Goal: Task Accomplishment & Management: Manage account settings

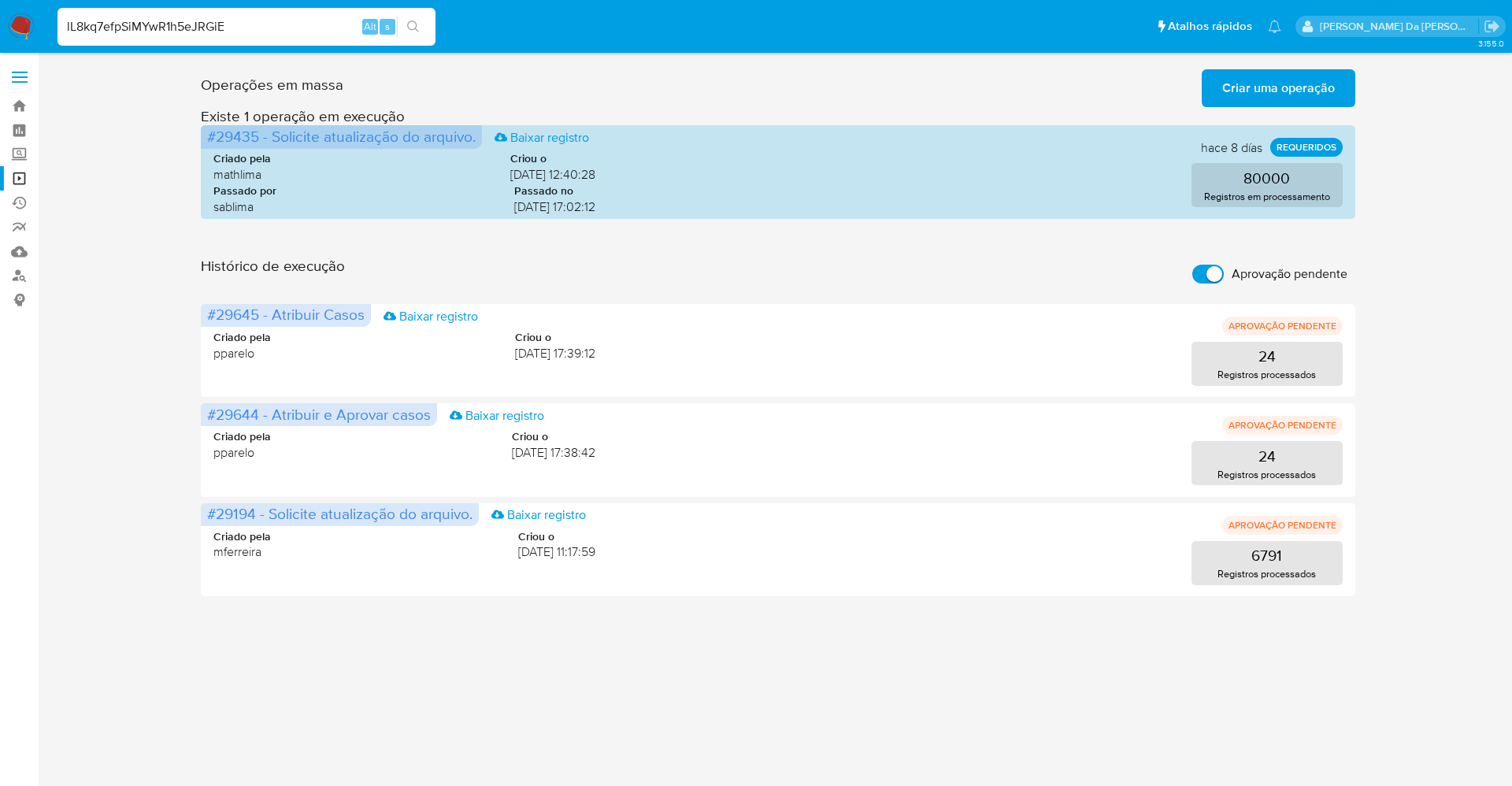
type input "lL8kq7efpSiMYwR1h5eJRGiE"
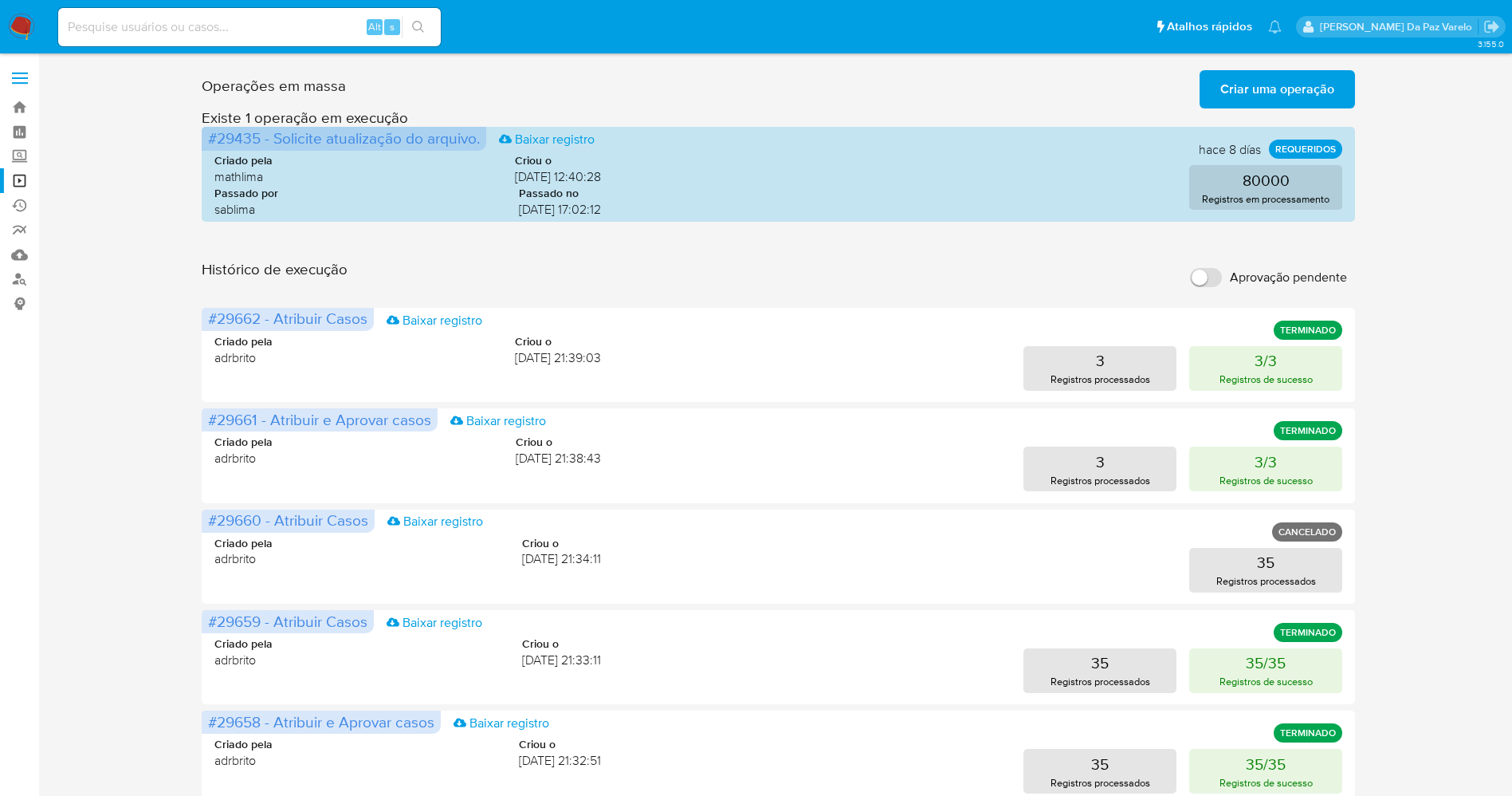
click at [227, 23] on input at bounding box center [249, 27] width 383 height 21
paste input "lL8kq7efpSiMYwR1h5eJRGiE"
type input "lL8kq7efpSiMYwR1h5eJRGiE"
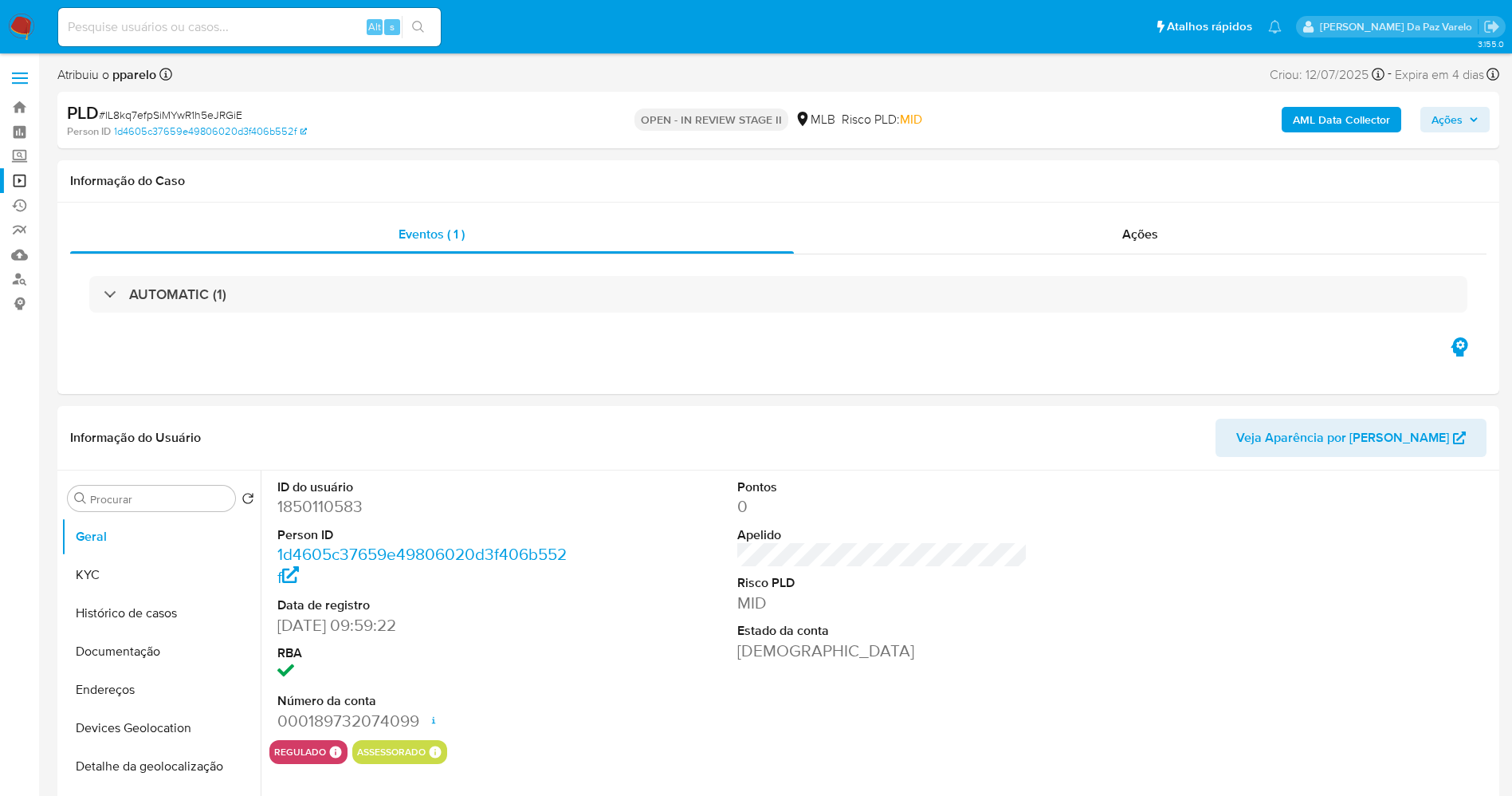
select select "10"
click at [1122, 235] on div "Ações" at bounding box center [1141, 234] width 694 height 38
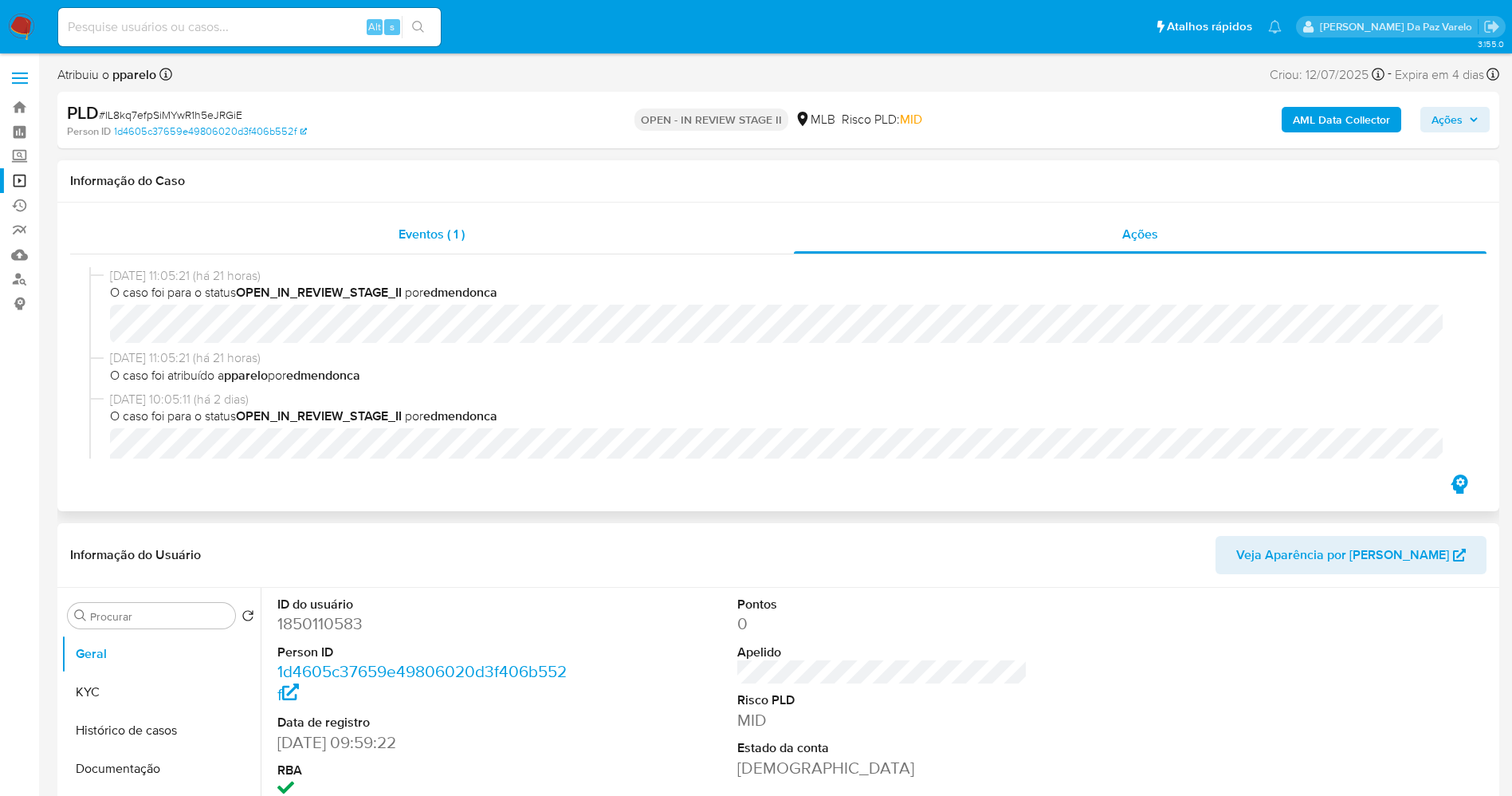
click at [425, 225] on span "Eventos ( 1 )" at bounding box center [432, 234] width 66 height 18
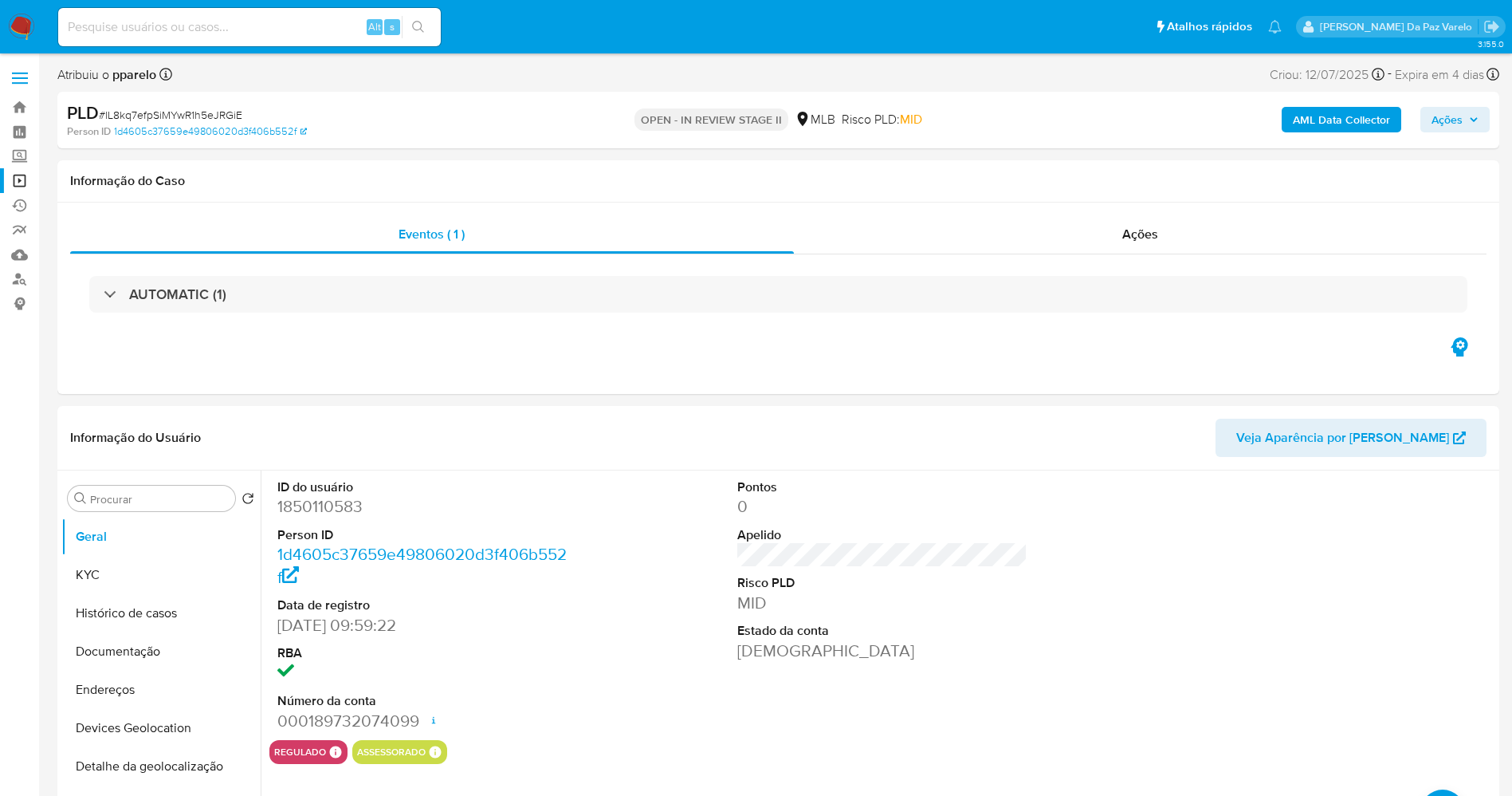
click at [1451, 120] on span "Ações" at bounding box center [1447, 119] width 31 height 26
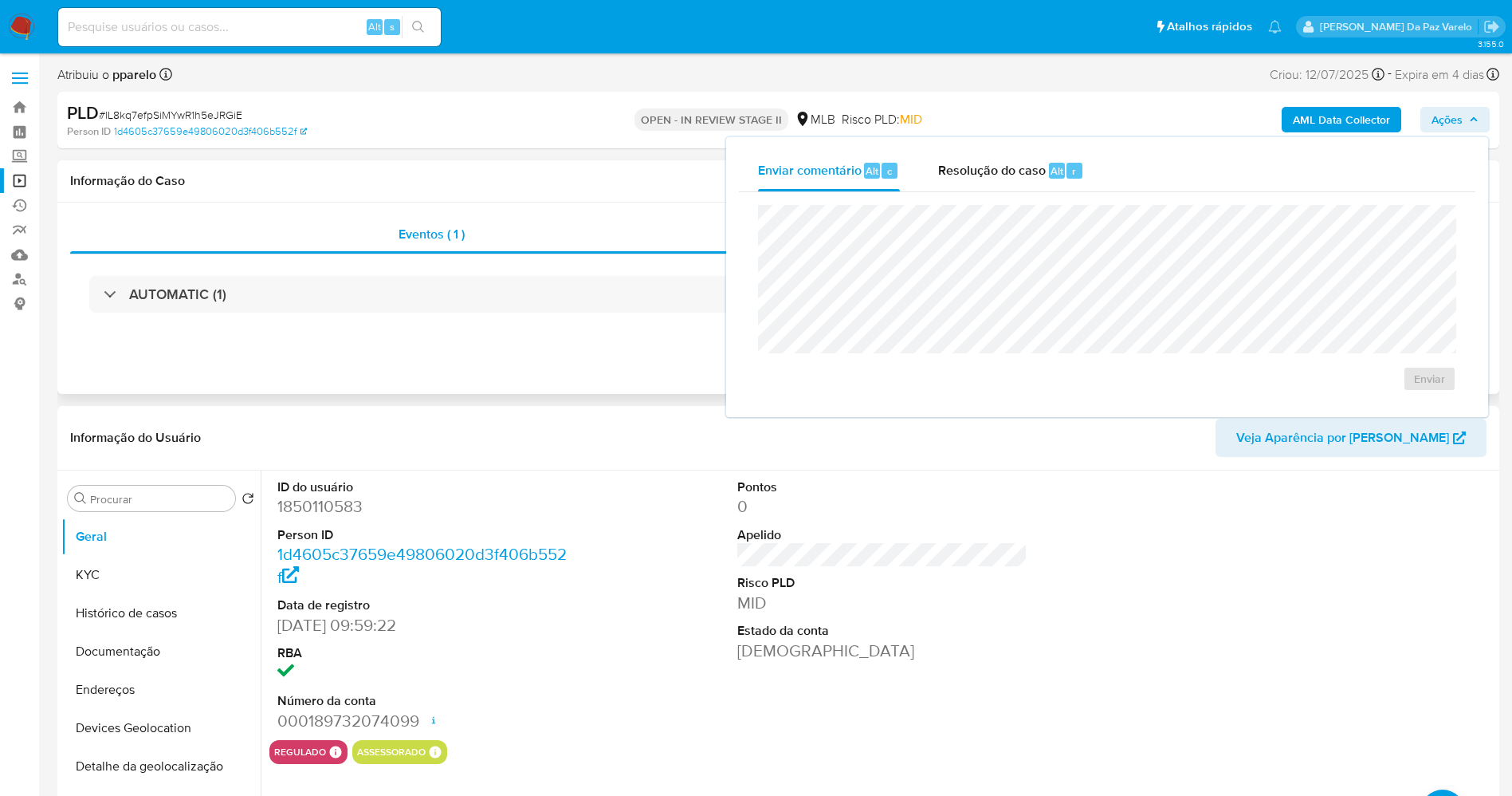
click at [660, 187] on h1 "Informação do Caso" at bounding box center [778, 181] width 1417 height 16
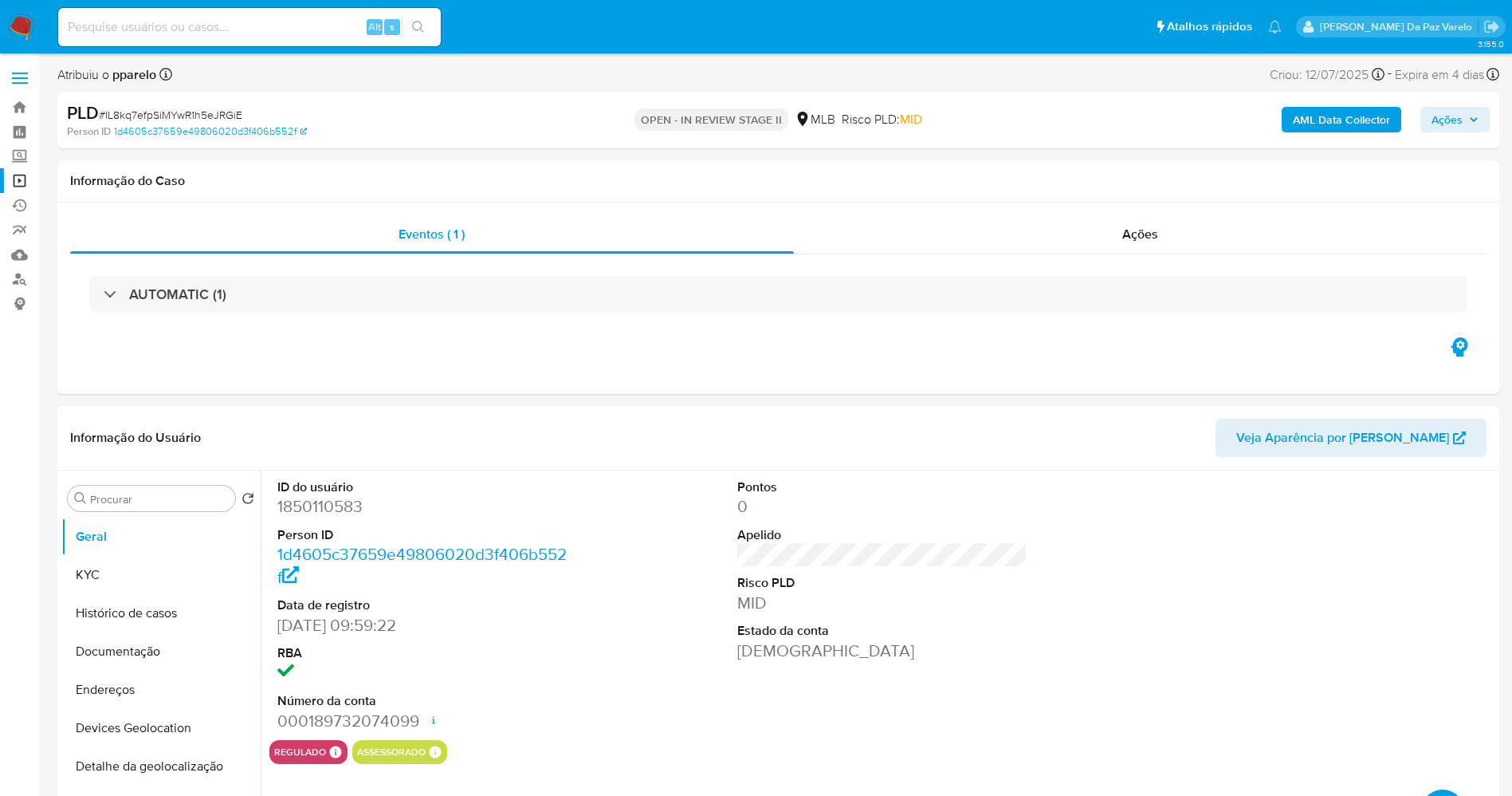
click at [1440, 120] on span "Ações" at bounding box center [1447, 119] width 31 height 26
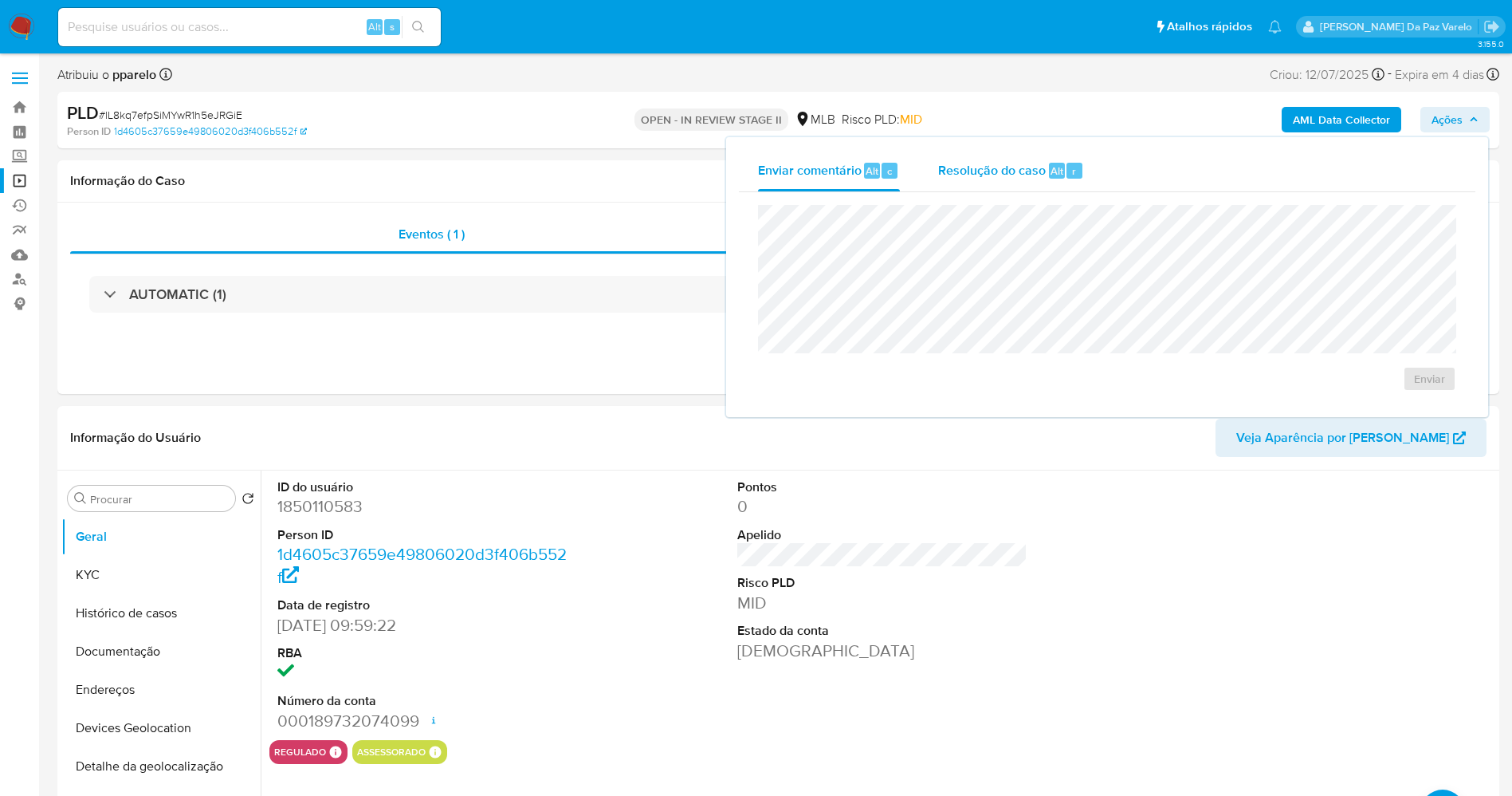
click at [1018, 165] on span "Resolução do caso" at bounding box center [992, 169] width 108 height 18
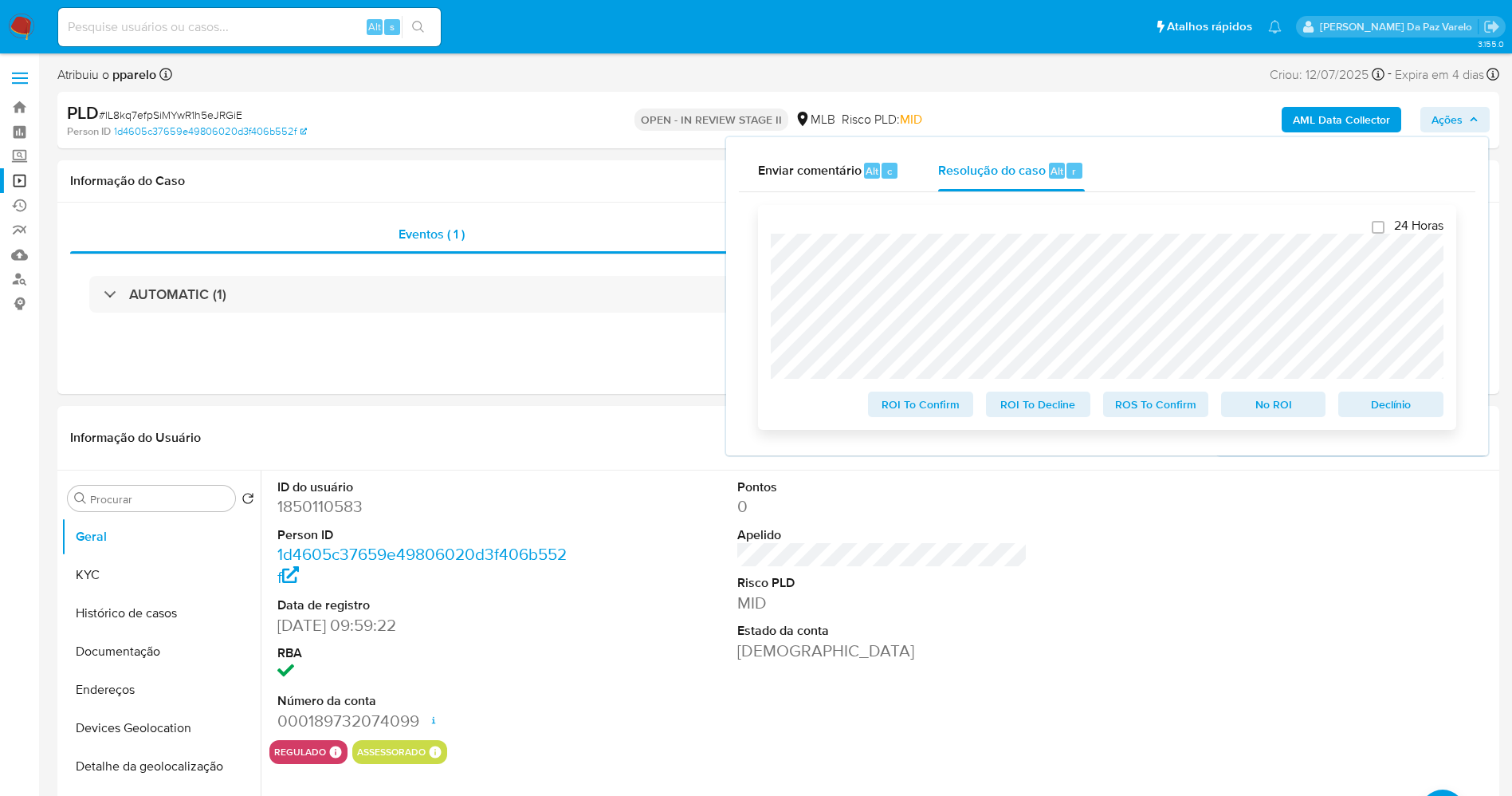
click at [1143, 406] on span "ROS To Confirm" at bounding box center [1156, 405] width 83 height 23
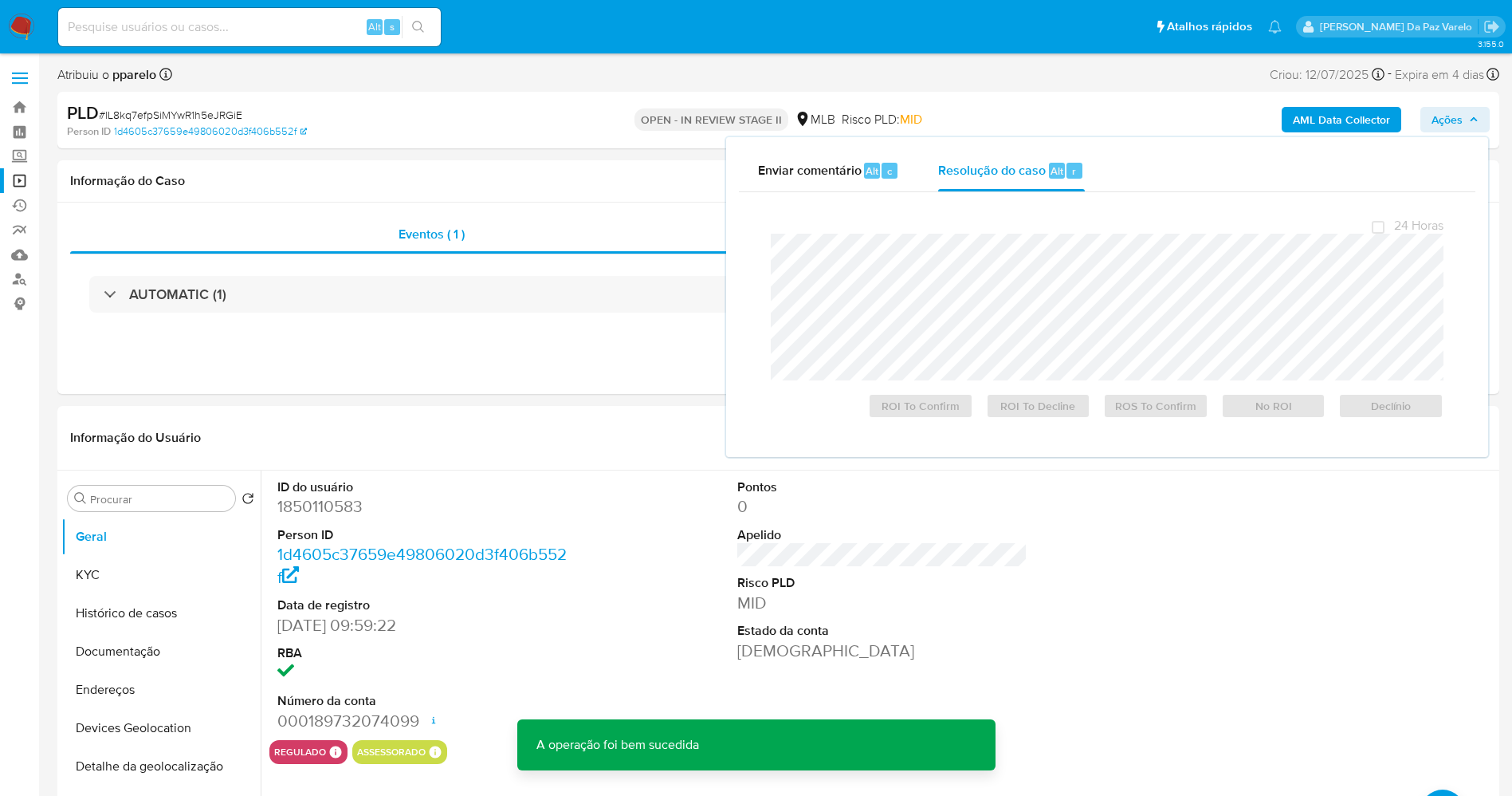
click at [195, 118] on span "# lL8kq7efpSiMYwR1h5eJRGiE" at bounding box center [171, 114] width 144 height 16
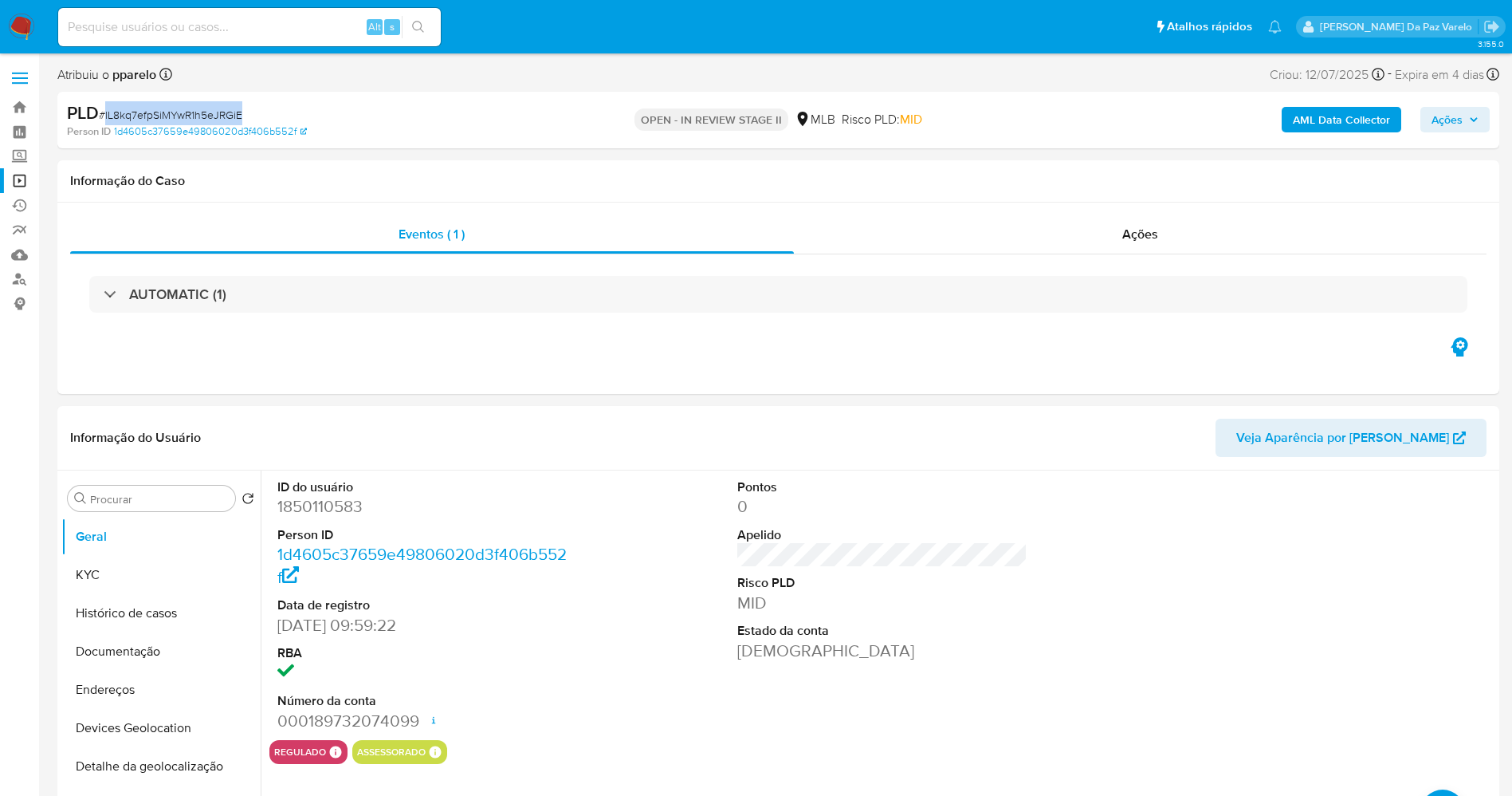
copy span "lL8kq7efpSiMYwR1h5eJRGiE"
click at [19, 26] on img at bounding box center [21, 26] width 27 height 27
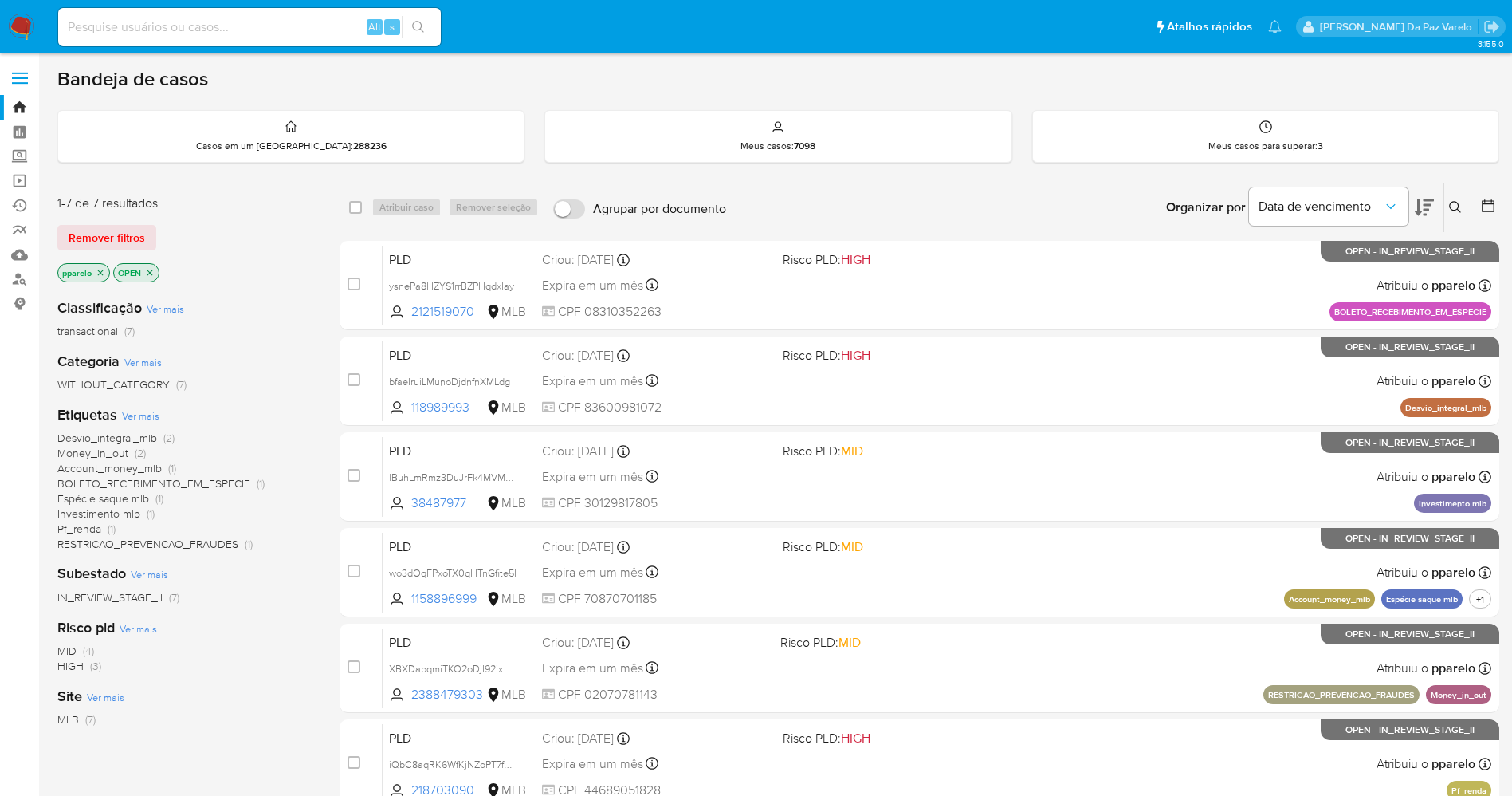
click at [1460, 201] on icon at bounding box center [1455, 207] width 12 height 12
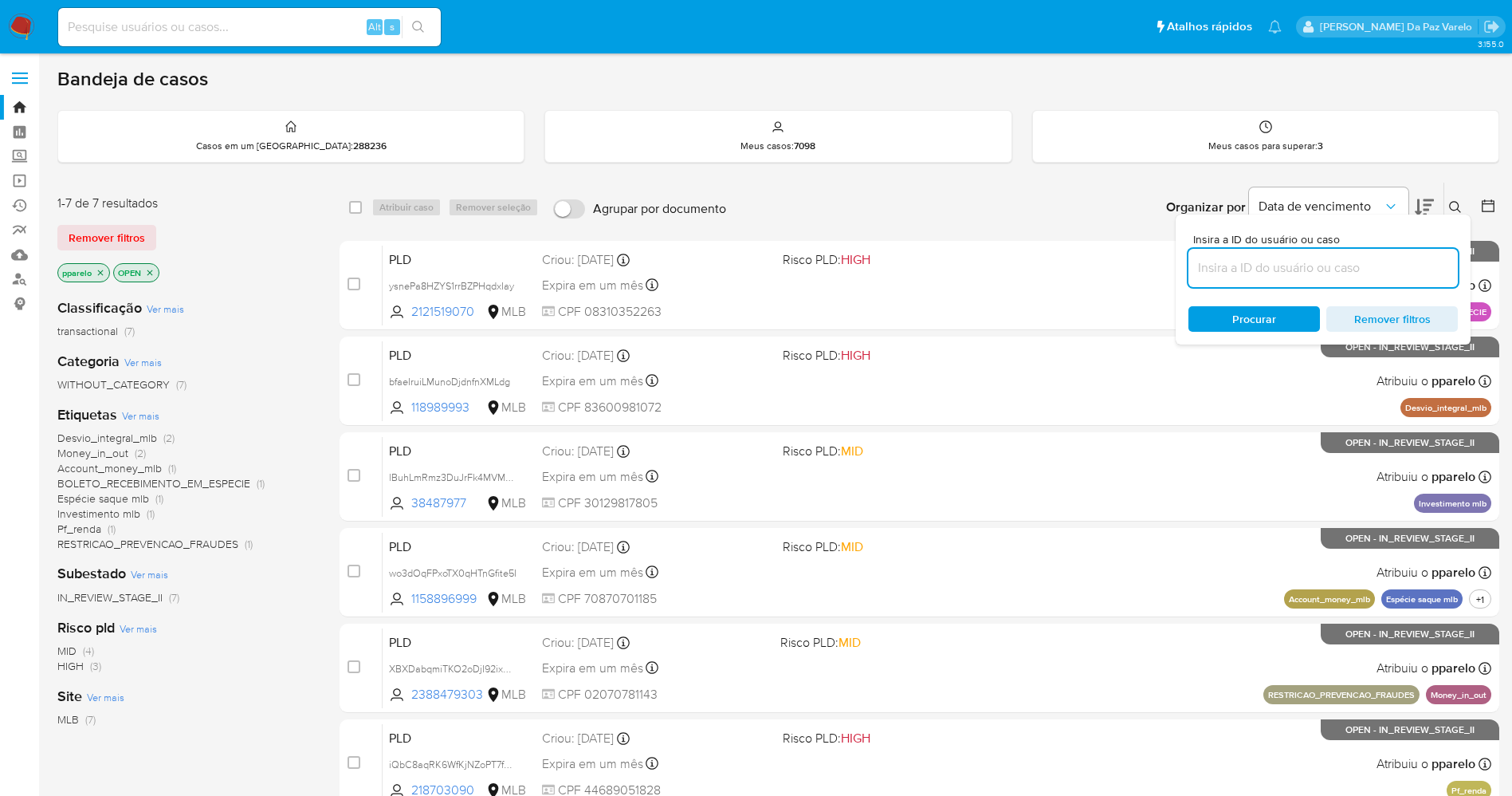
click at [1323, 267] on input at bounding box center [1323, 268] width 269 height 21
type input "lL8kq7efpSiMYwR1h5eJRGiE"
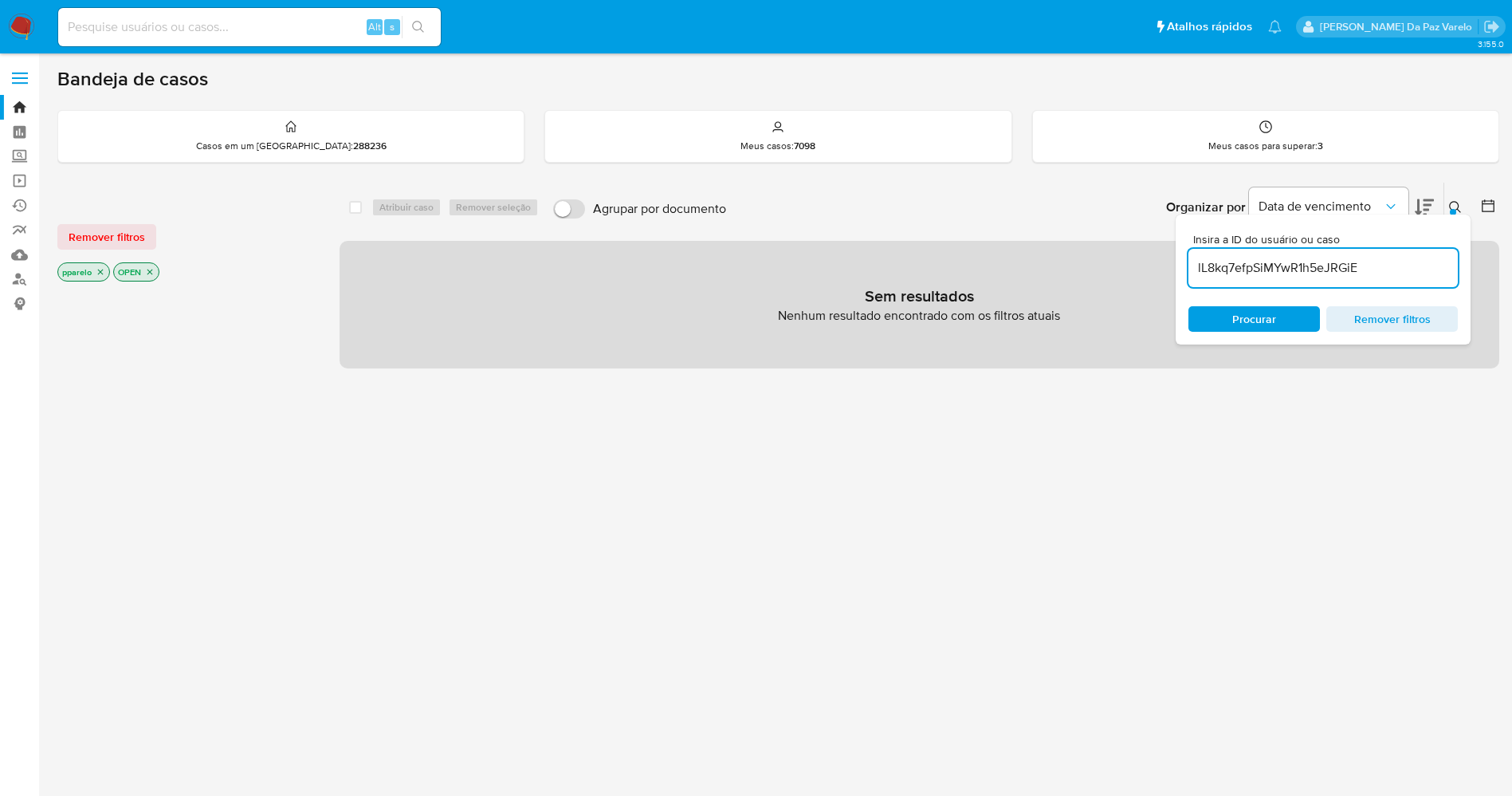
click at [100, 271] on icon "close-filter" at bounding box center [101, 272] width 6 height 6
click at [96, 271] on icon "close-filter" at bounding box center [94, 272] width 9 height 9
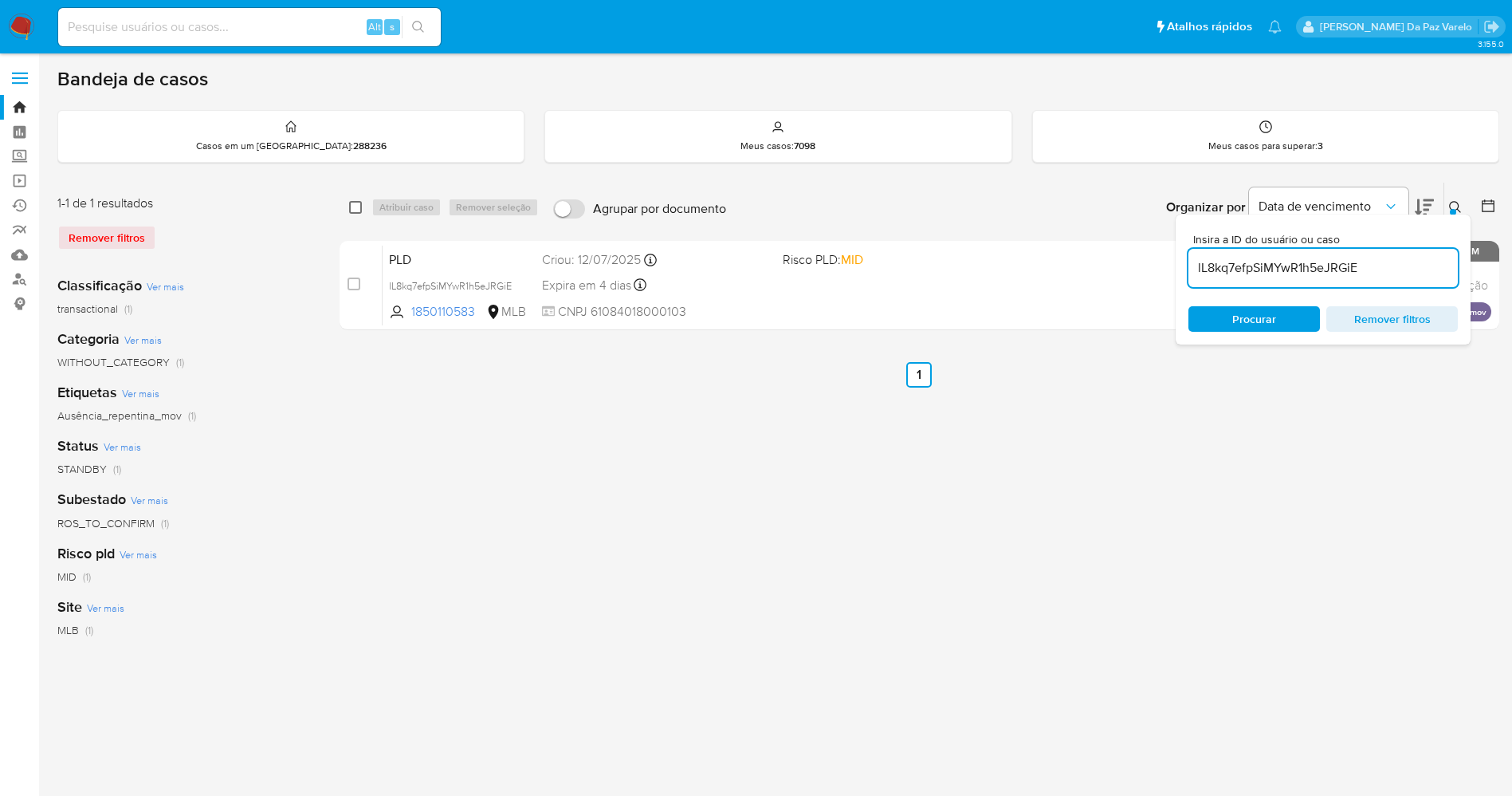
click at [356, 212] on input "checkbox" at bounding box center [355, 207] width 12 height 12
checkbox input "true"
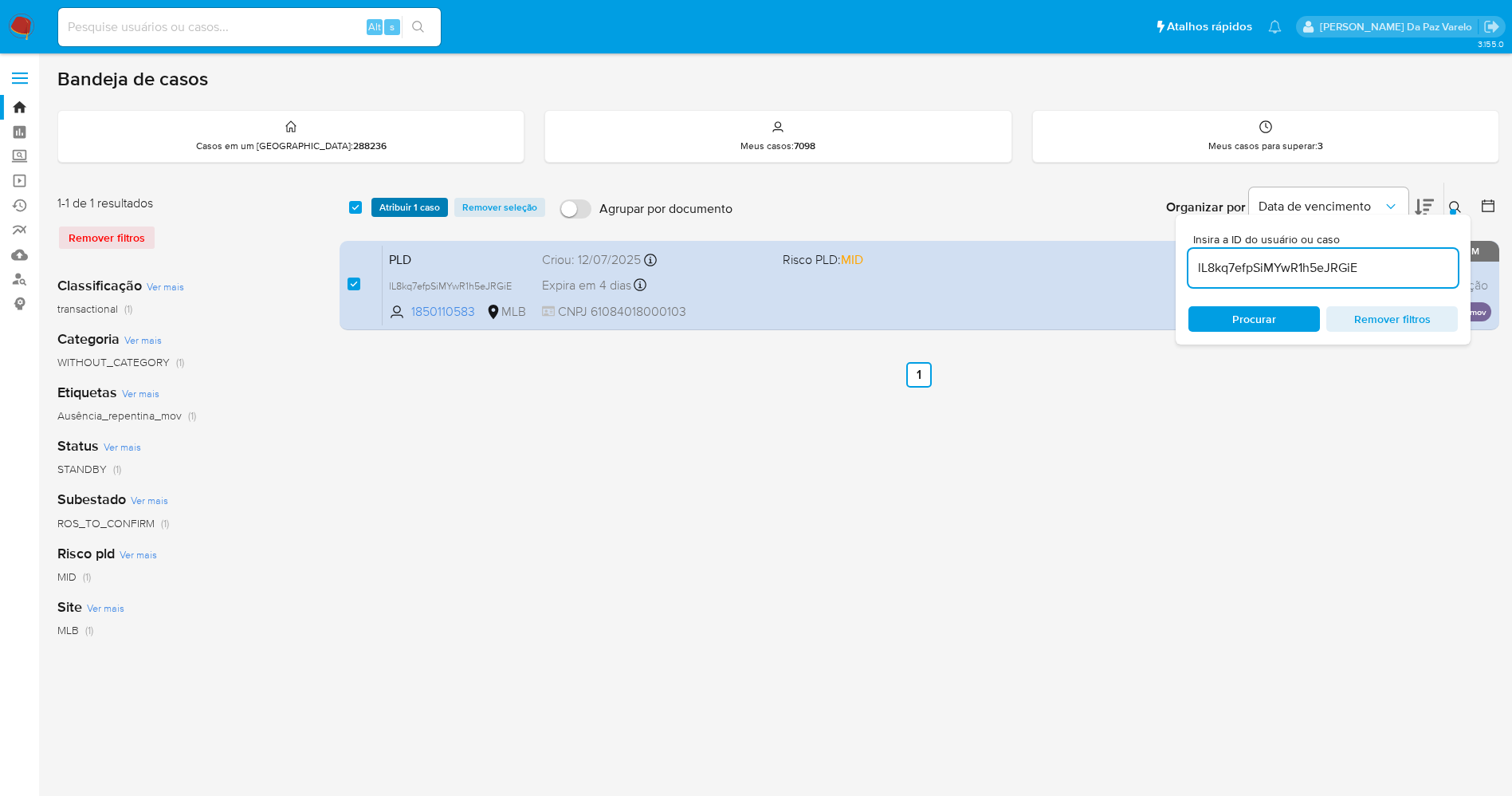
click at [386, 205] on span "Atribuir 1 caso" at bounding box center [410, 207] width 60 height 16
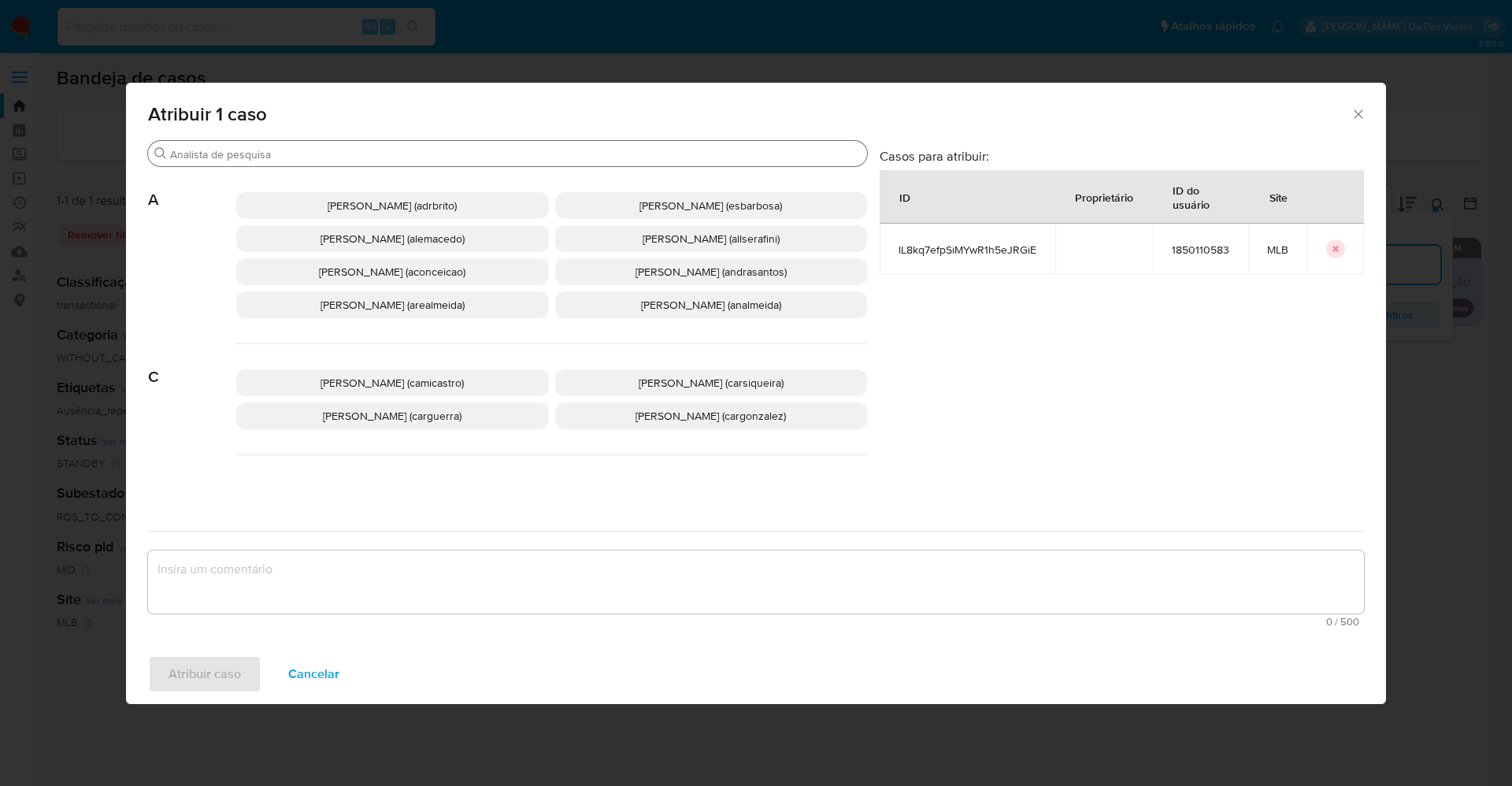
click at [495, 152] on input "Procurar" at bounding box center [515, 154] width 691 height 14
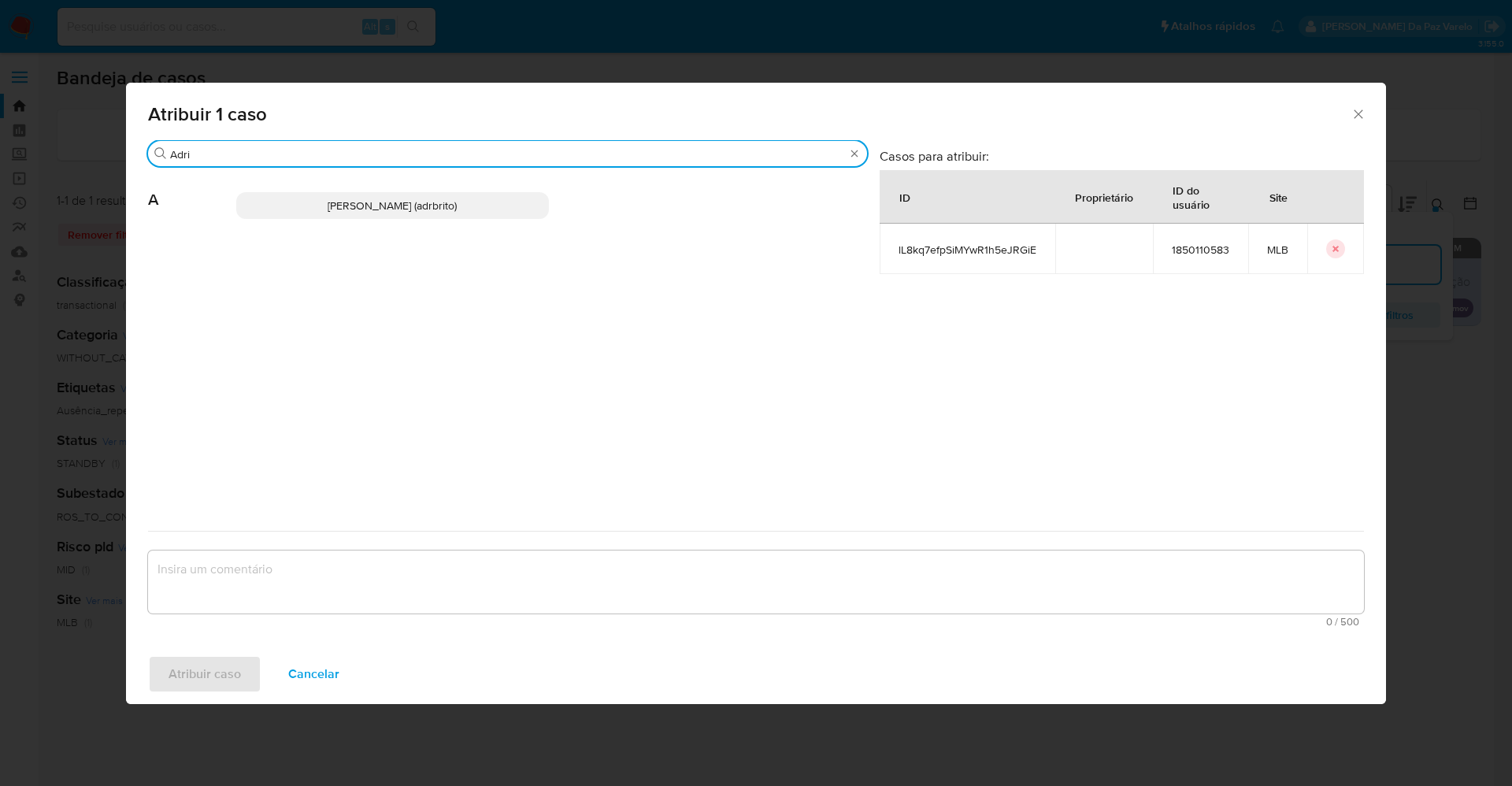
type input "Adri"
click at [441, 200] on span "[PERSON_NAME] (adrbrito)" at bounding box center [392, 205] width 129 height 16
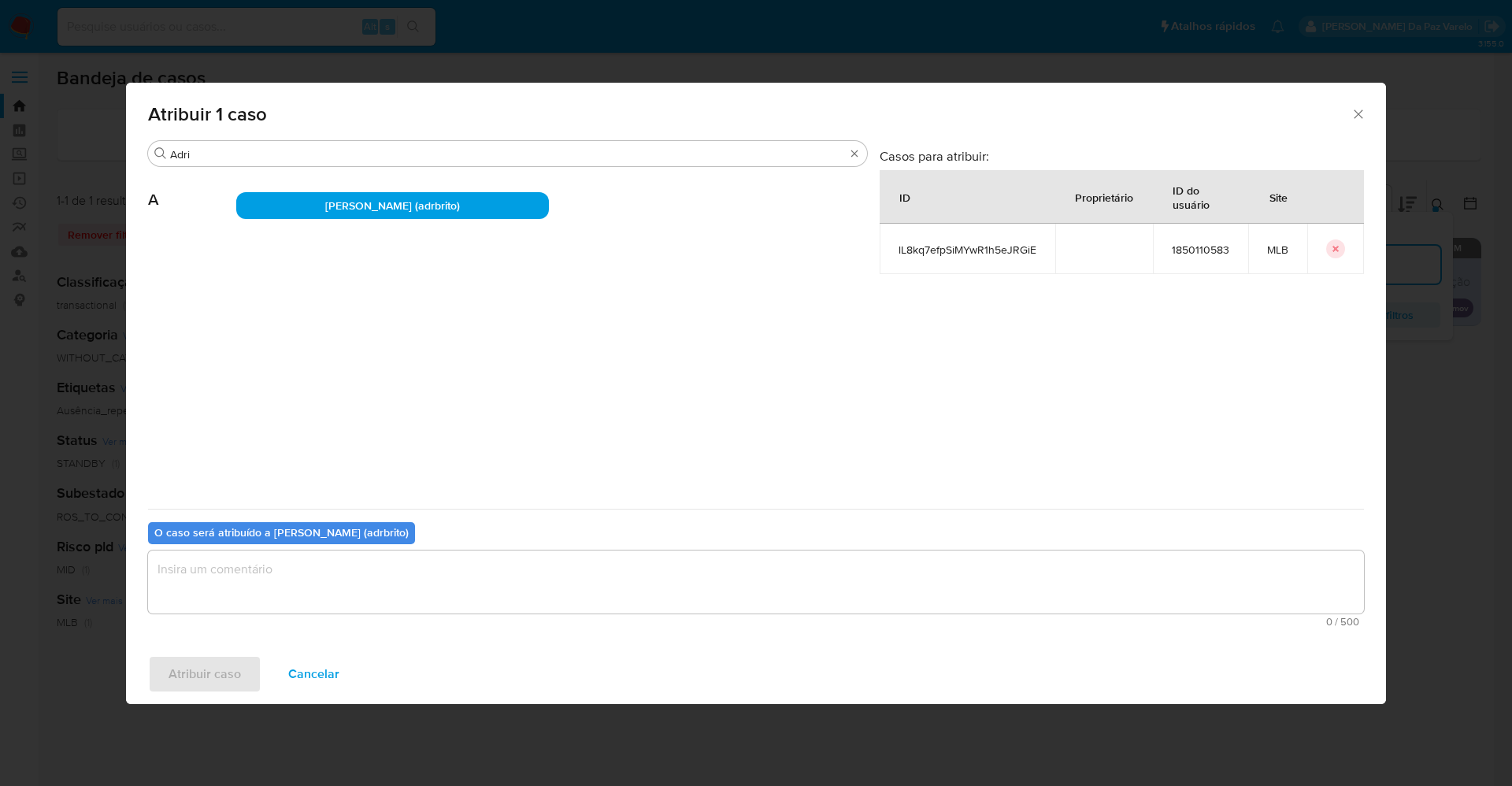
click at [373, 568] on textarea "assign-modal" at bounding box center [756, 582] width 1216 height 63
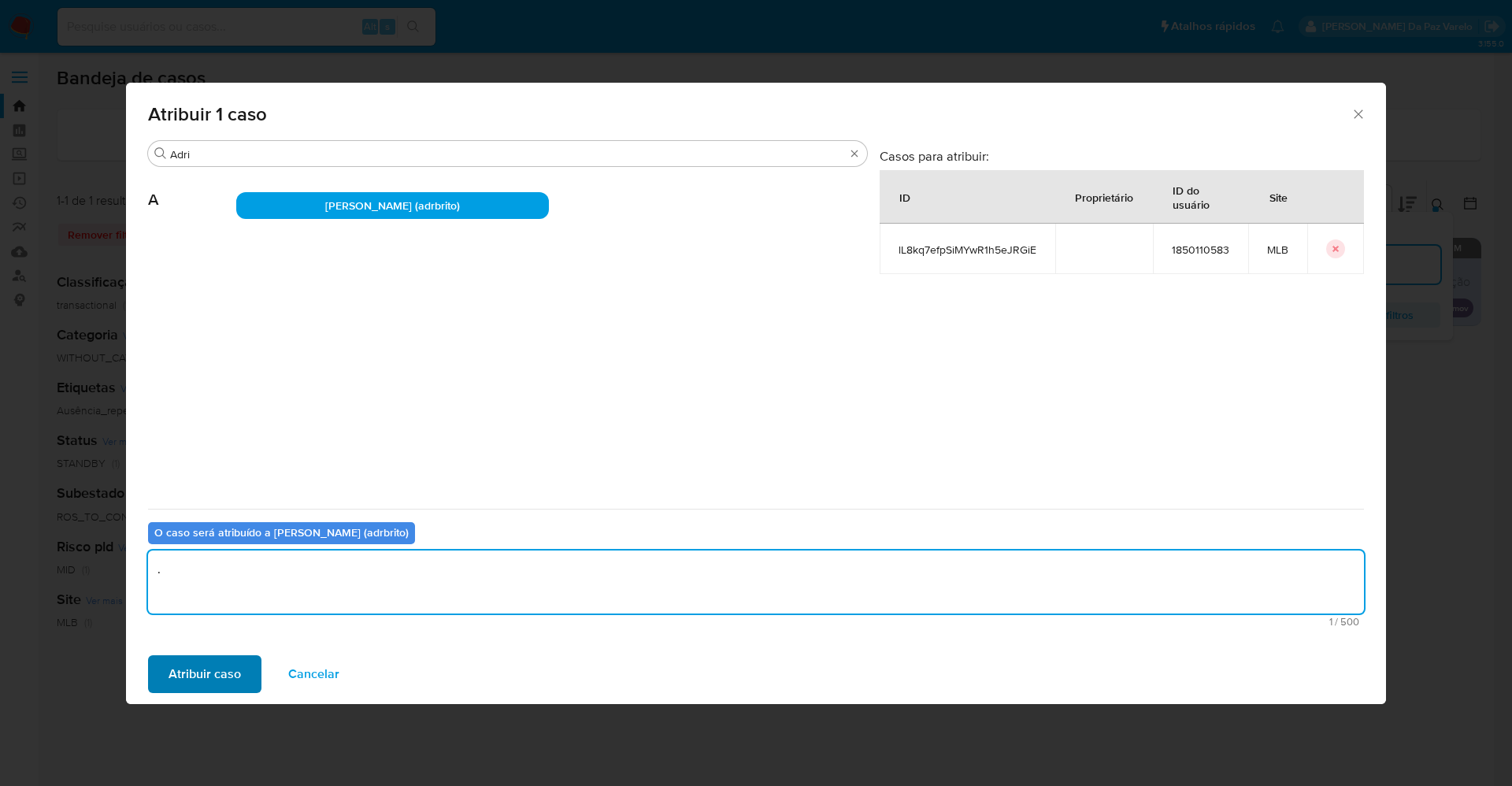
type textarea "."
click at [234, 679] on span "Atribuir caso" at bounding box center [205, 674] width 73 height 35
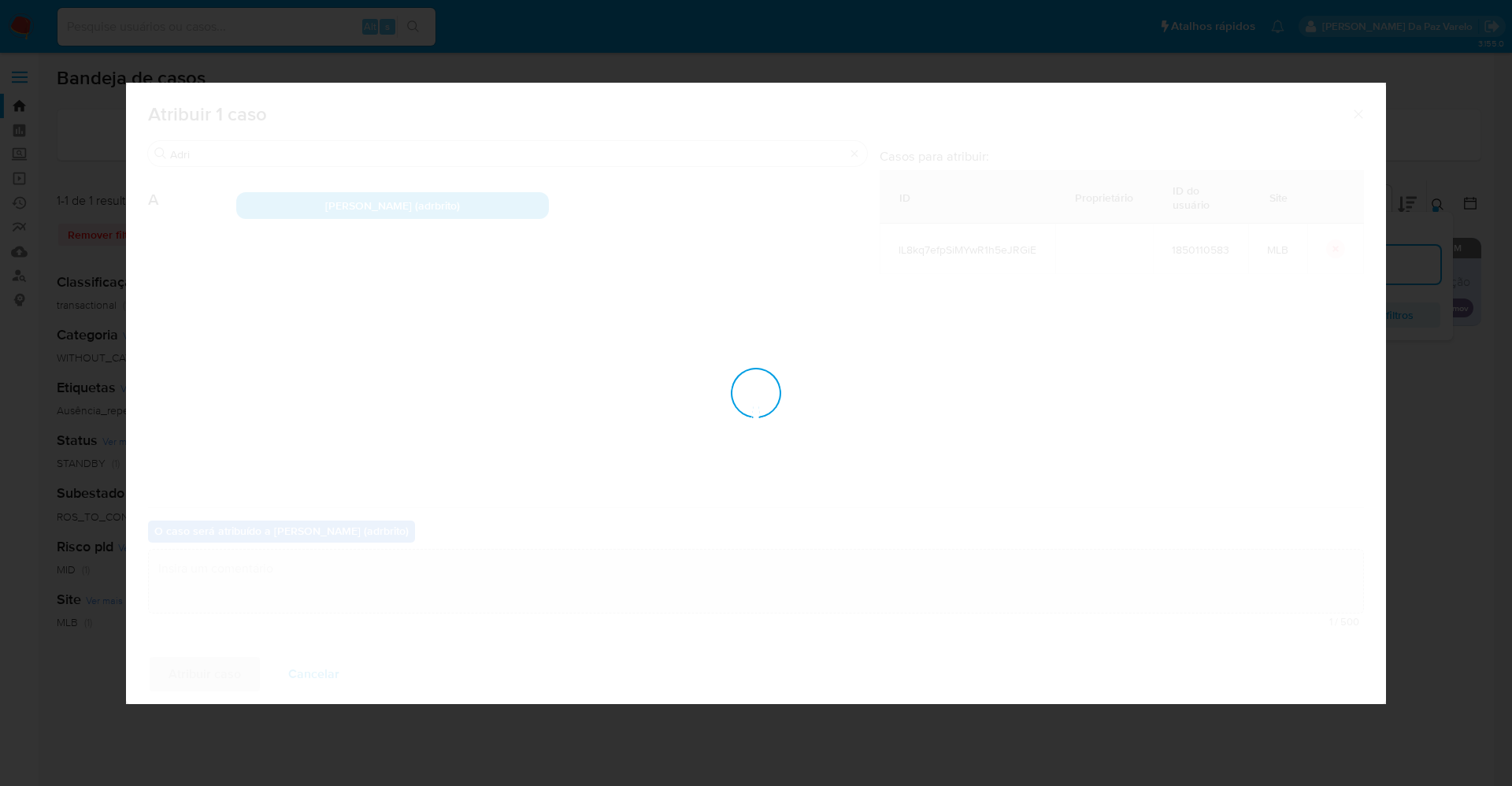
checkbox input "false"
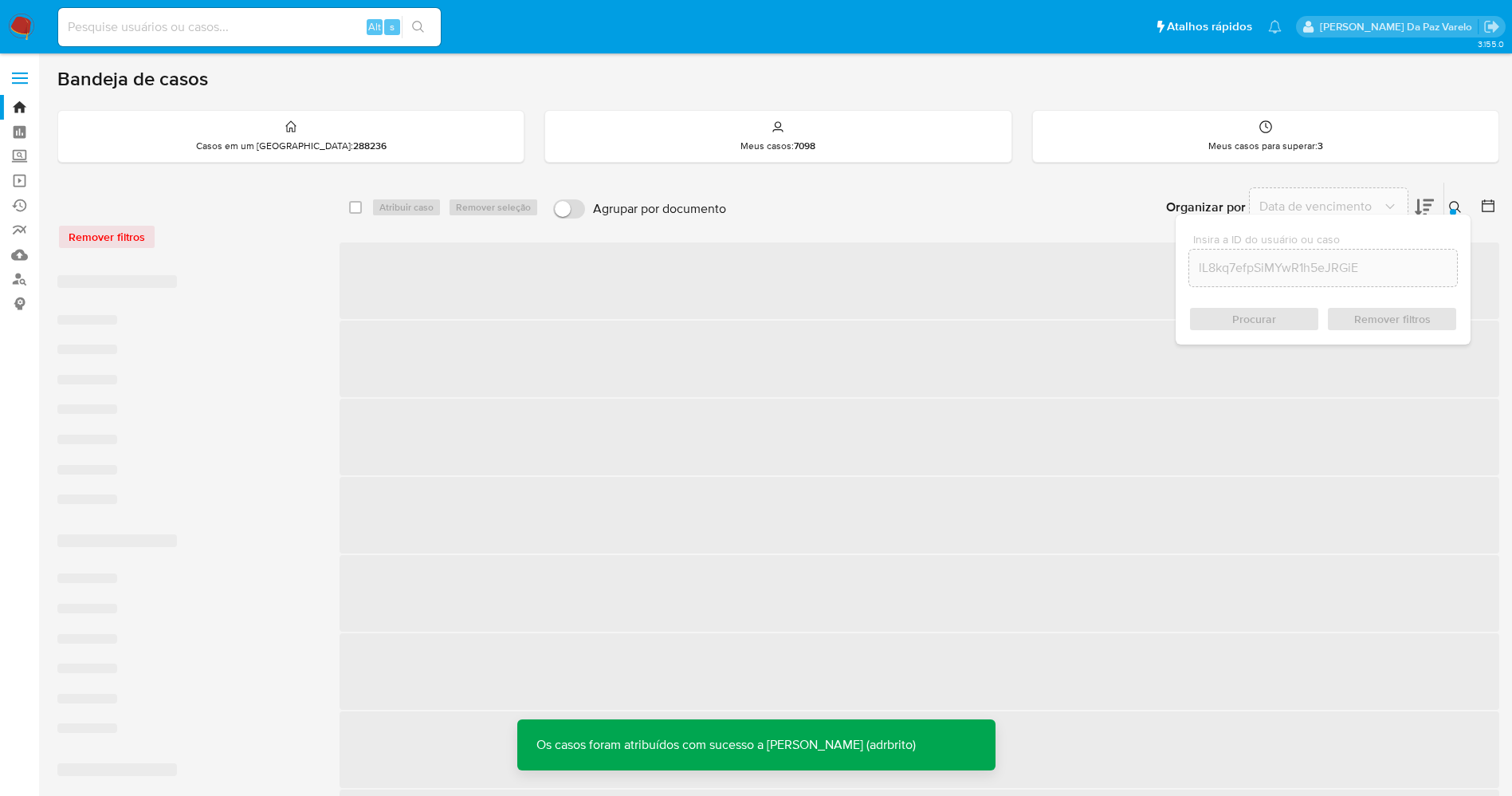
click at [1461, 208] on icon at bounding box center [1455, 207] width 12 height 12
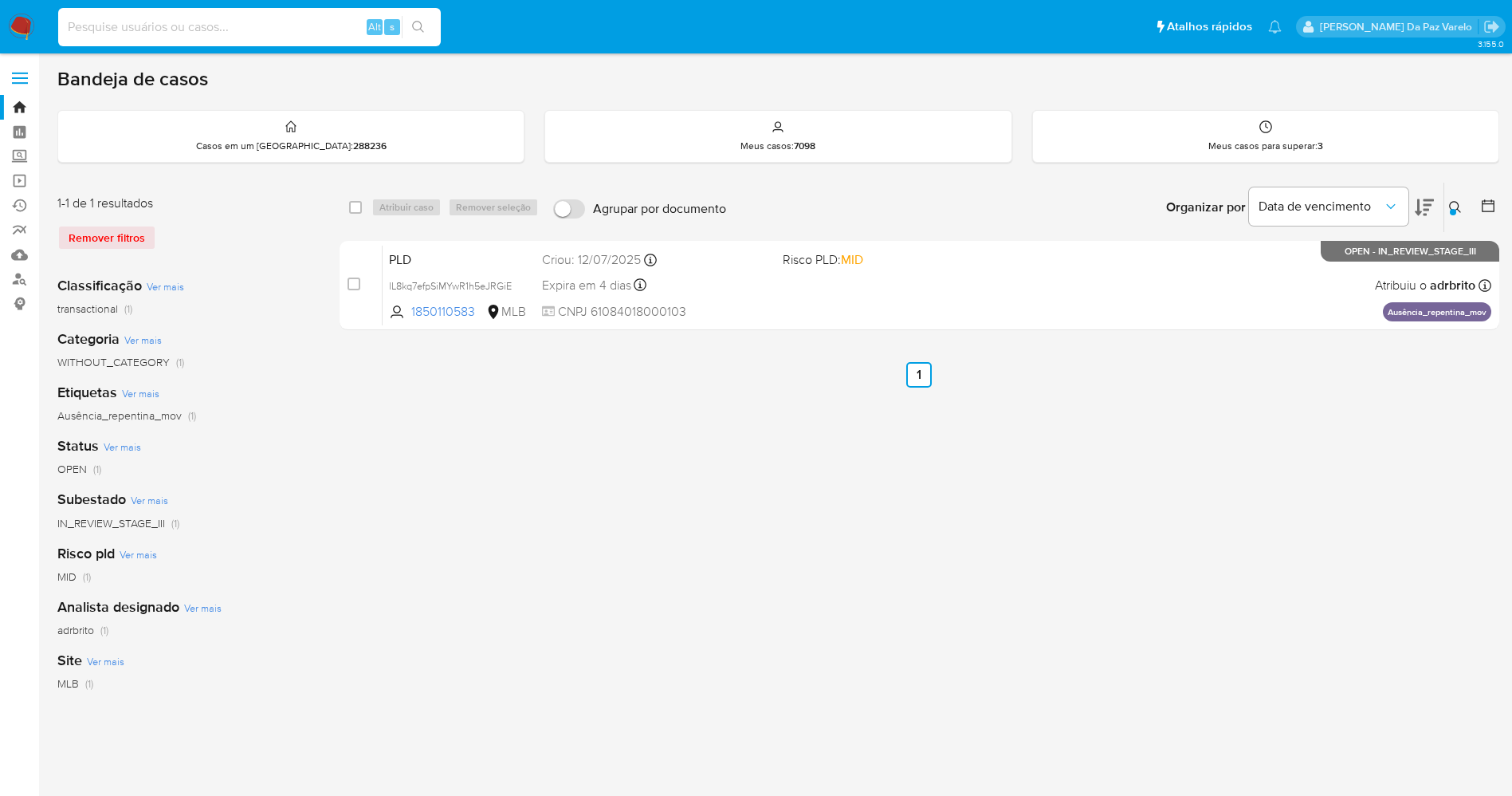
click at [321, 28] on input at bounding box center [249, 27] width 383 height 21
paste input "jlJK9WXPp6ECbAnxIGdmENBV"
type input "jlJK9WXPp6ECbAnxIGdmENBV"
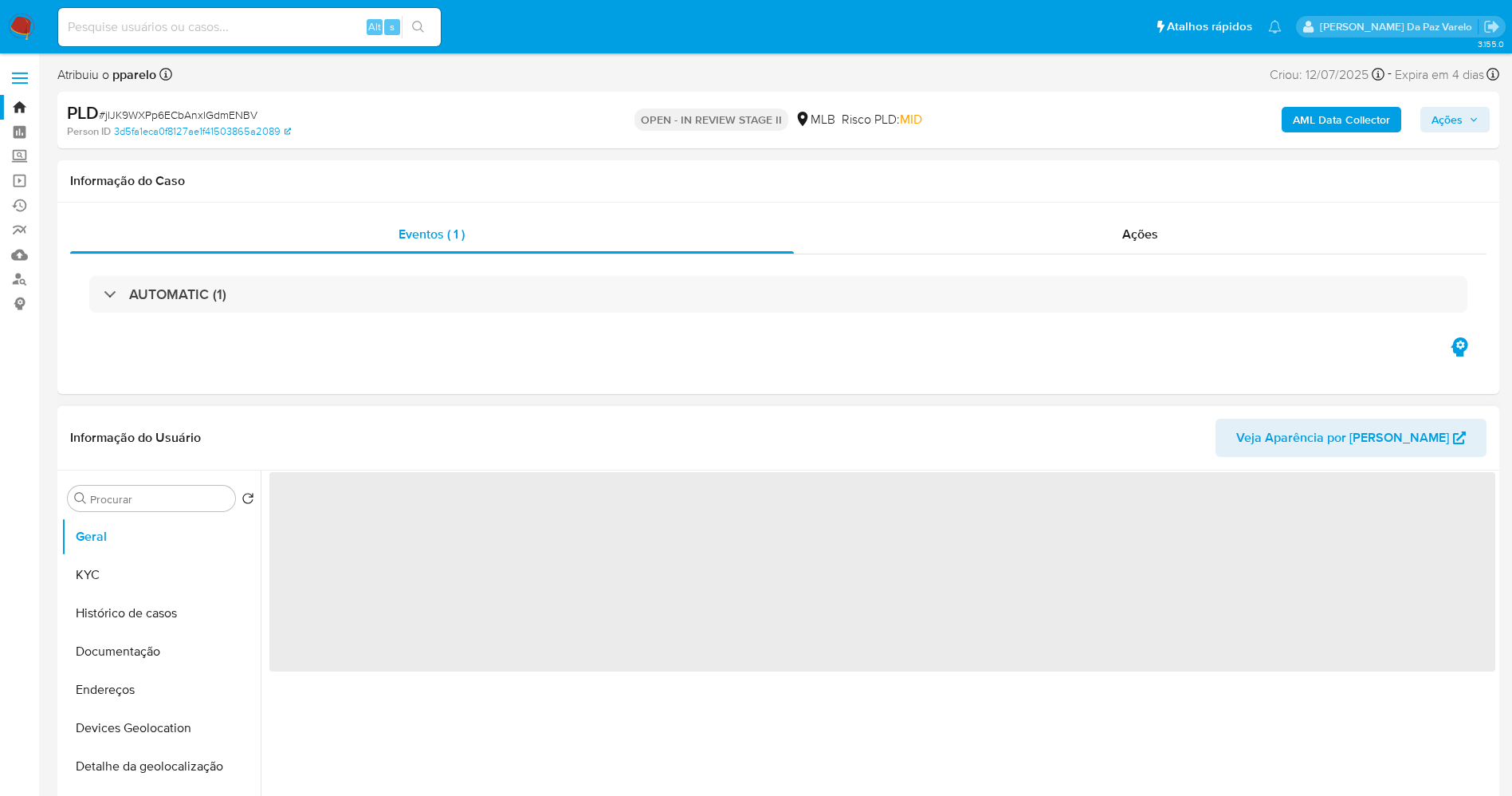
select select "10"
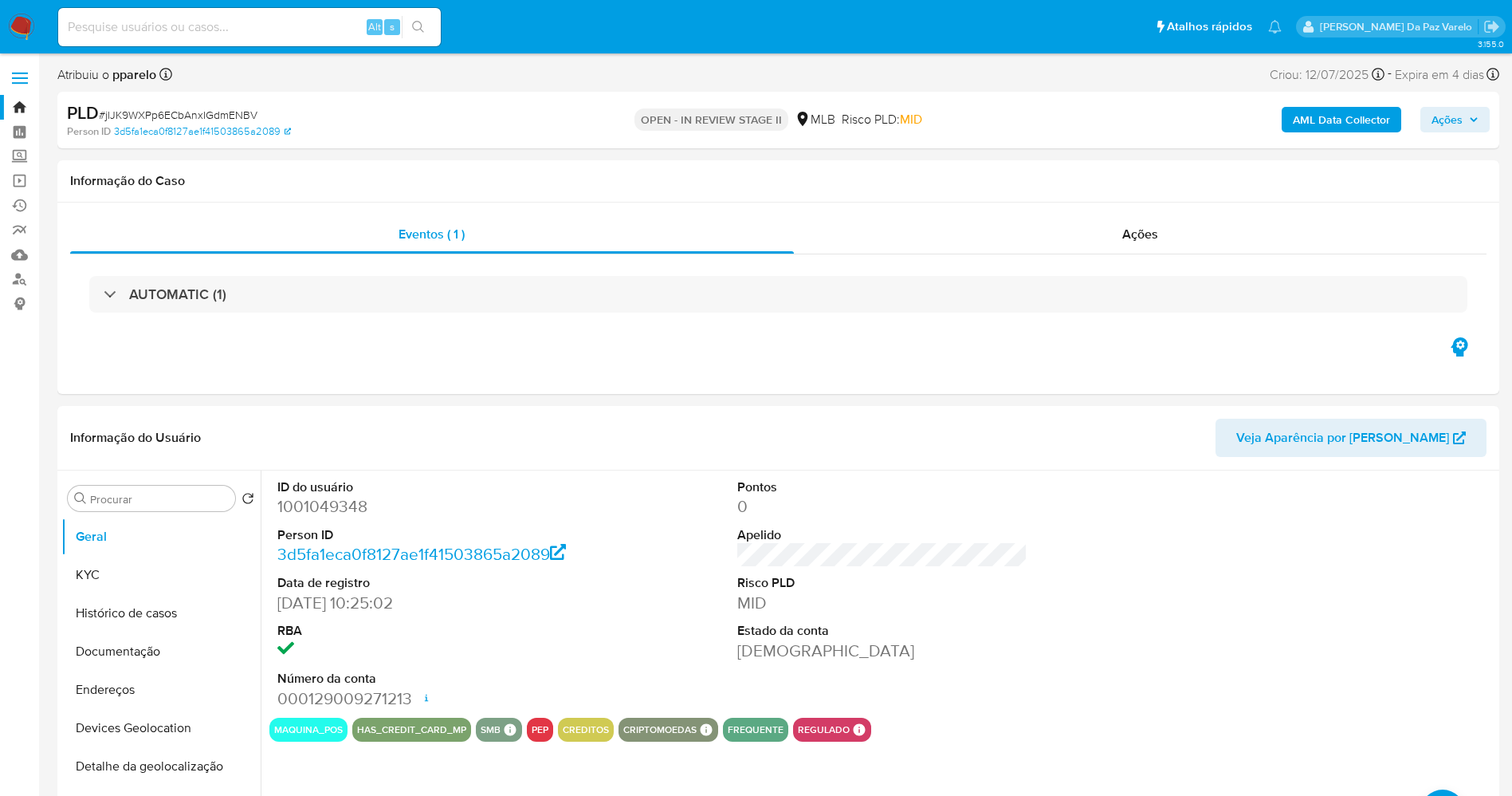
click at [1452, 107] on span "Ações" at bounding box center [1447, 119] width 31 height 26
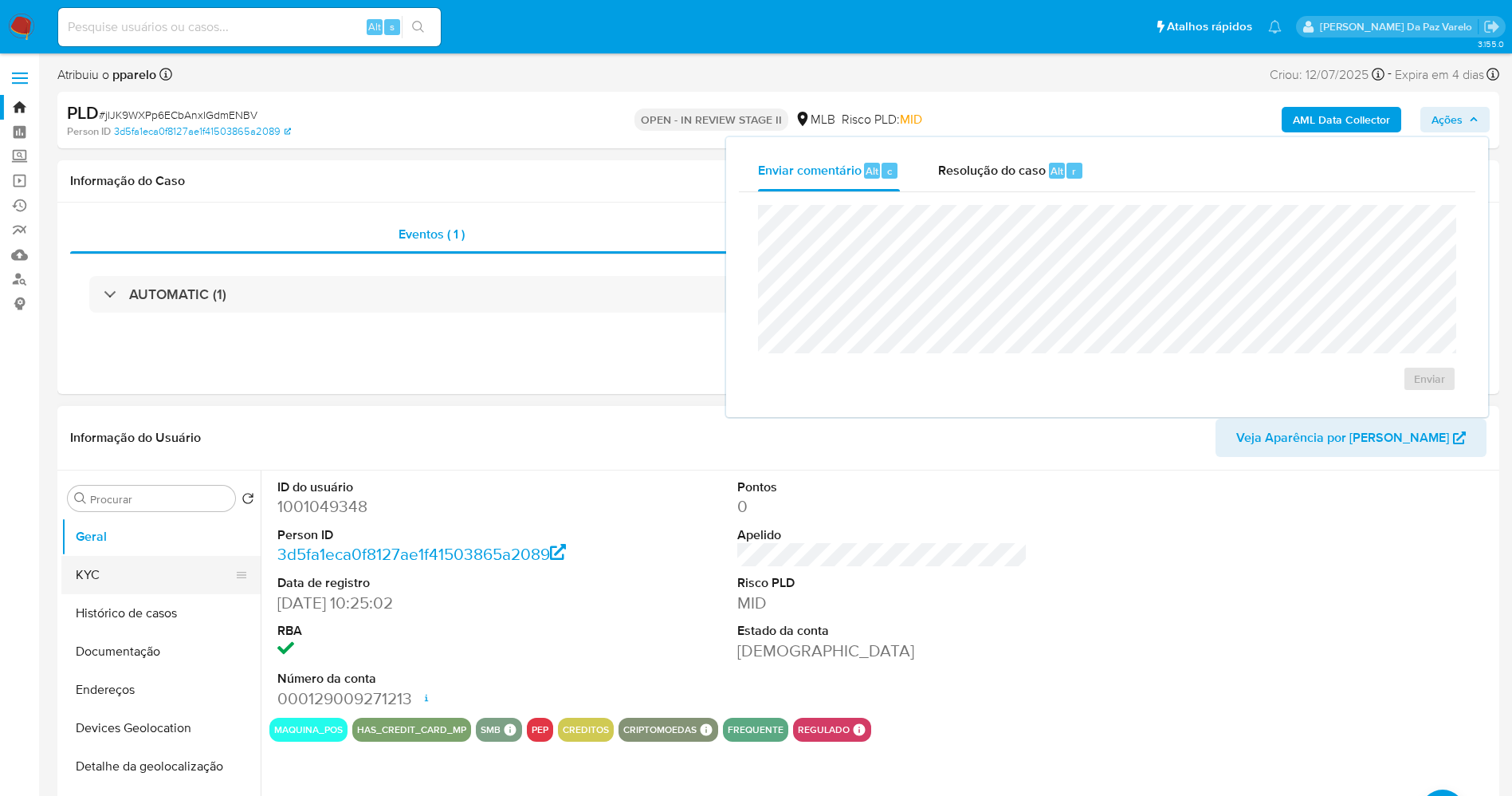
click at [145, 572] on button "KYC" at bounding box center [154, 575] width 186 height 38
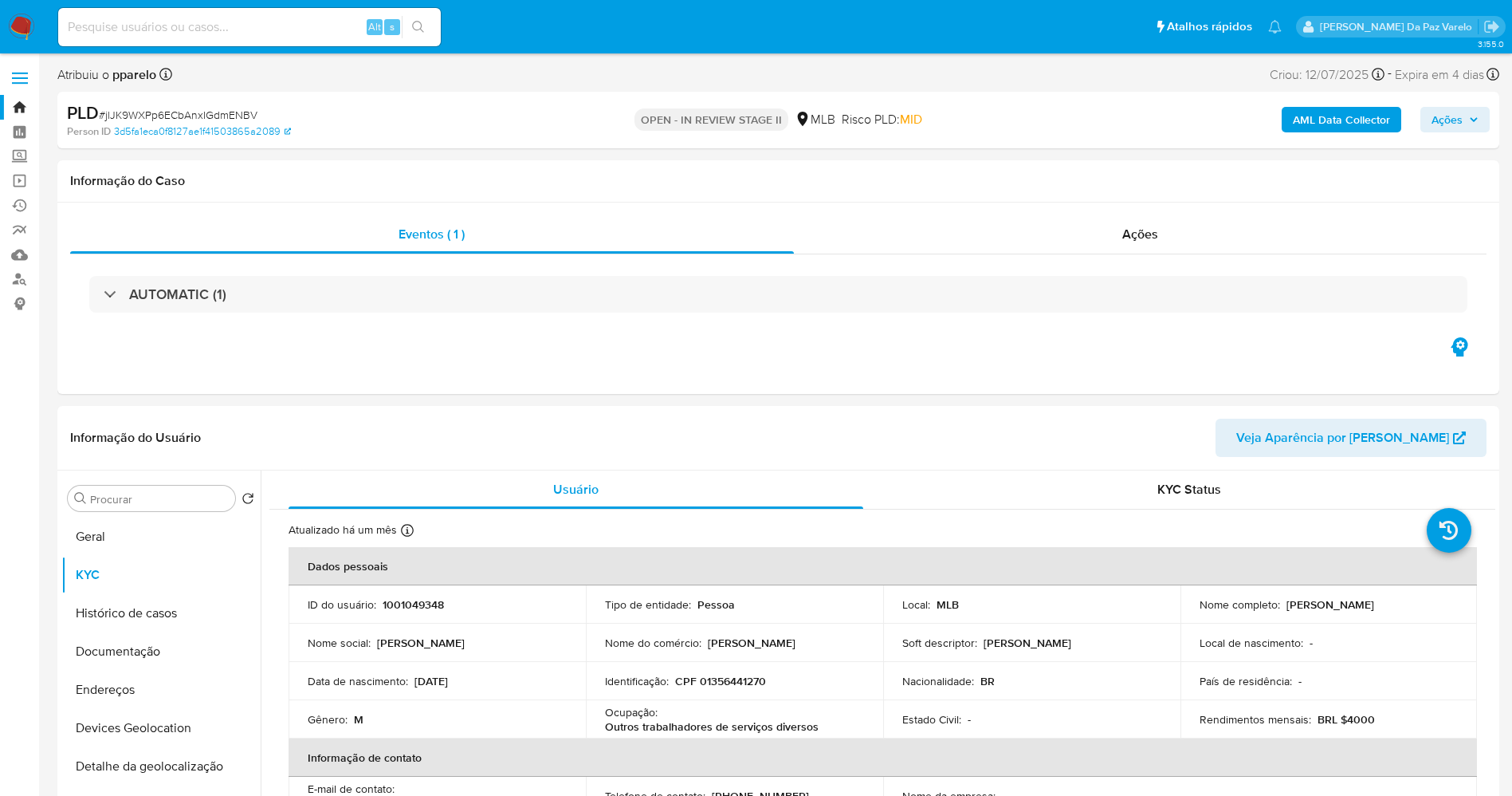
click at [1456, 115] on span "Ações" at bounding box center [1447, 119] width 31 height 26
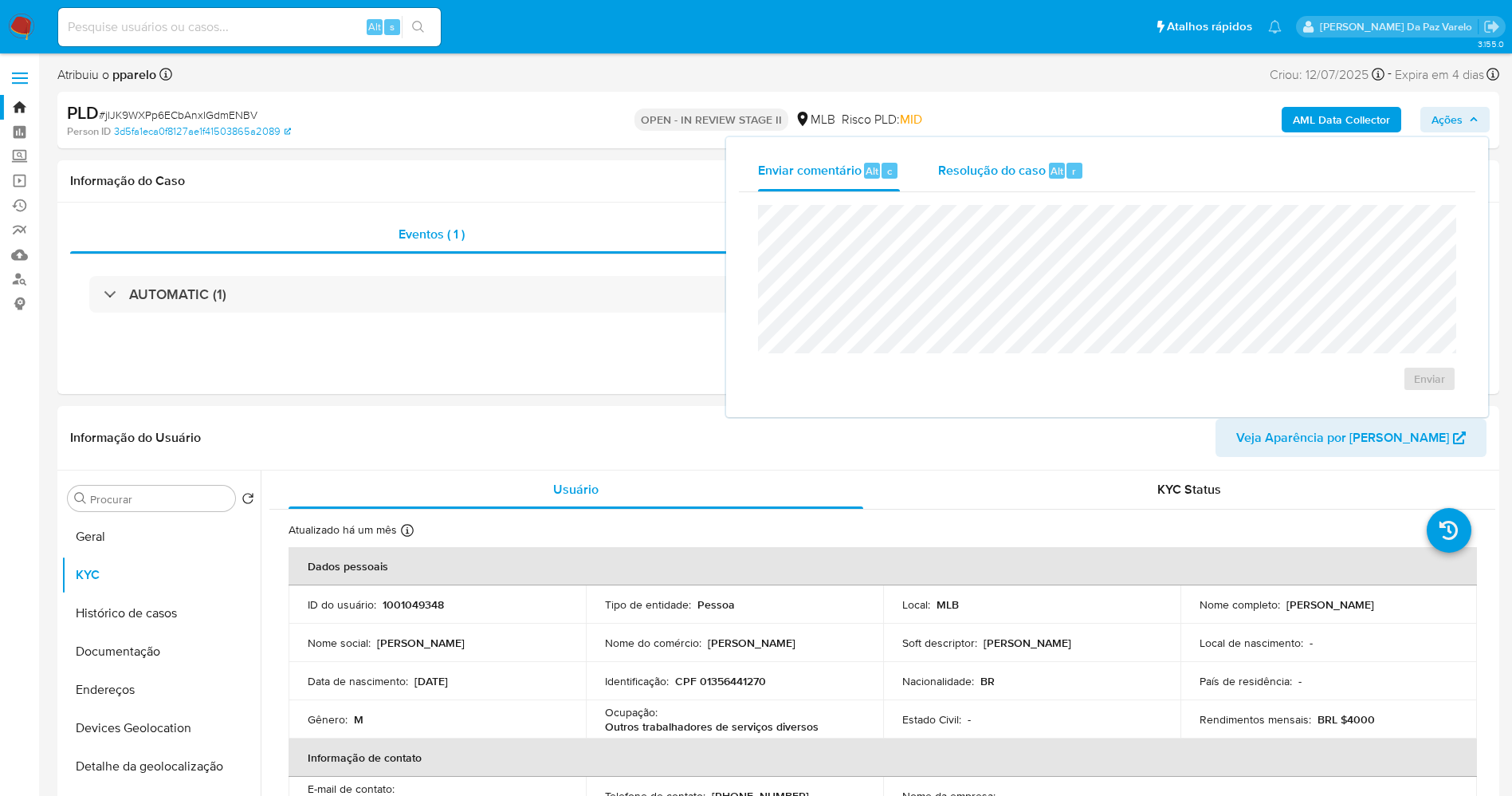
click at [1019, 182] on div "Resolução do caso Alt r" at bounding box center [1011, 171] width 146 height 42
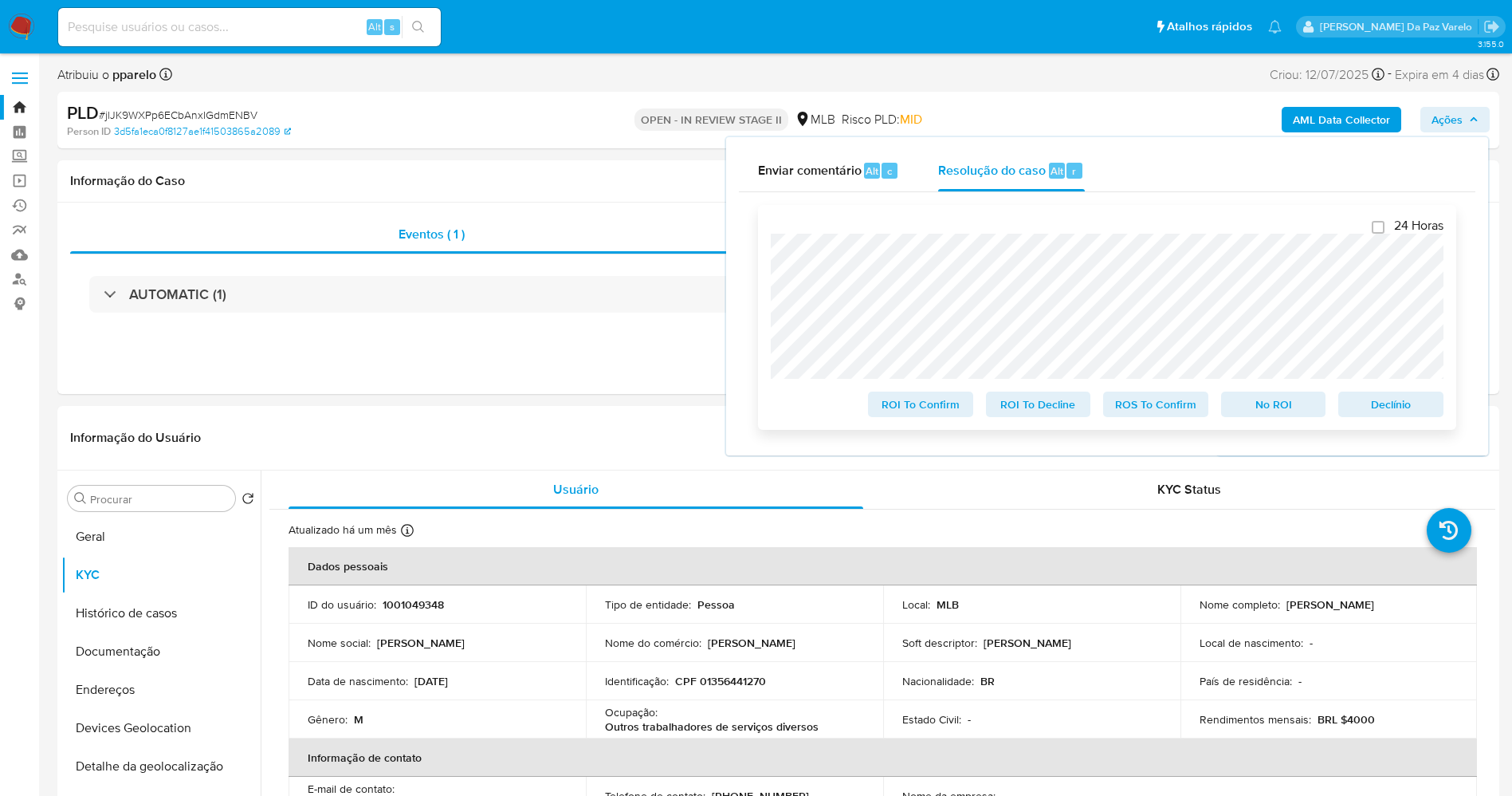
click at [1152, 406] on span "ROS To Confirm" at bounding box center [1156, 405] width 83 height 23
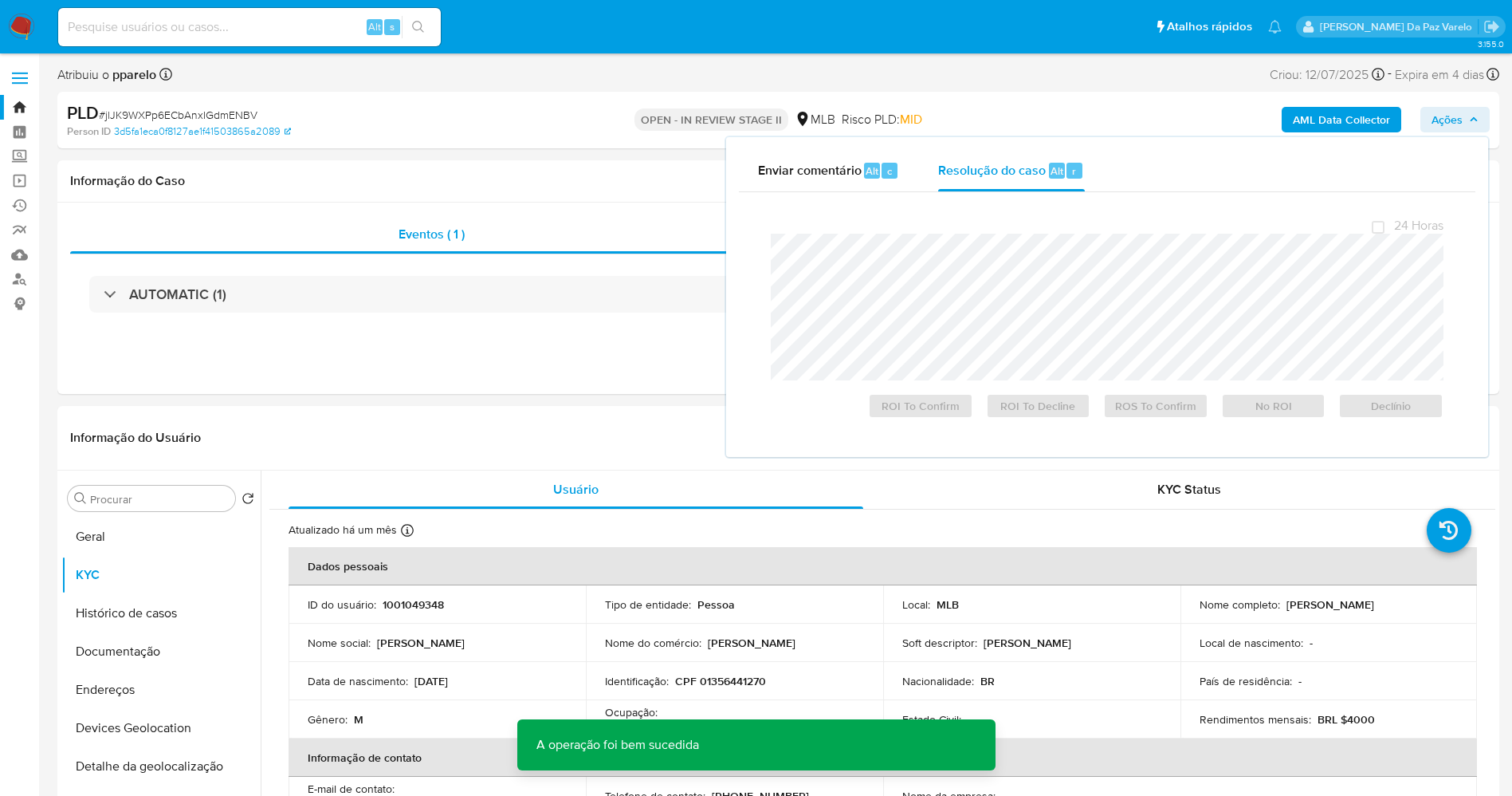
click at [165, 112] on span "# jlJK9WXPp6ECbAnxIGdmENBV" at bounding box center [179, 114] width 159 height 16
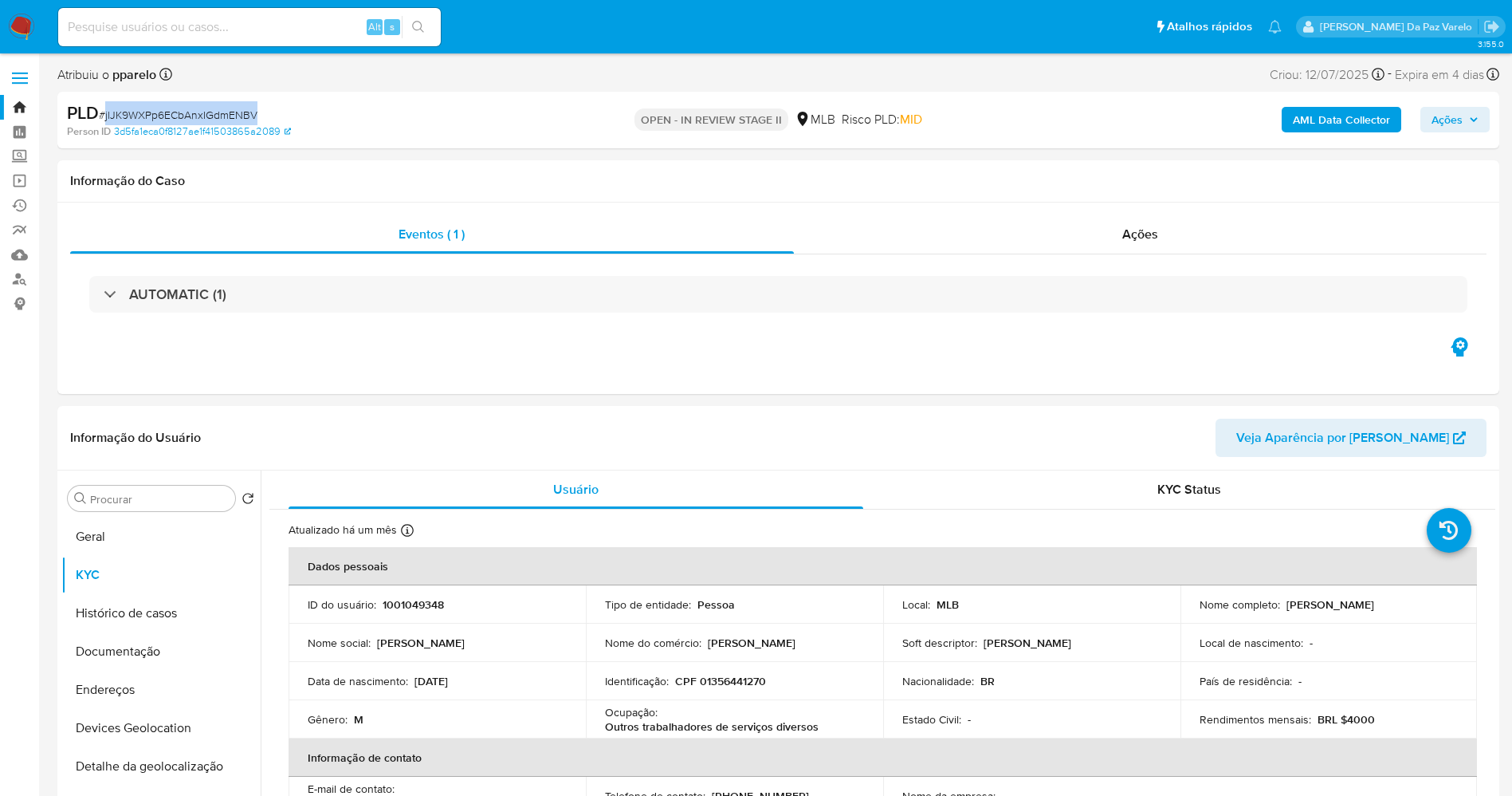
click at [165, 112] on span "# jlJK9WXPp6ECbAnxIGdmENBV" at bounding box center [179, 114] width 159 height 16
copy span "jlJK9WXPp6ECbAnxIGdmENBV"
click at [29, 31] on img at bounding box center [21, 26] width 27 height 27
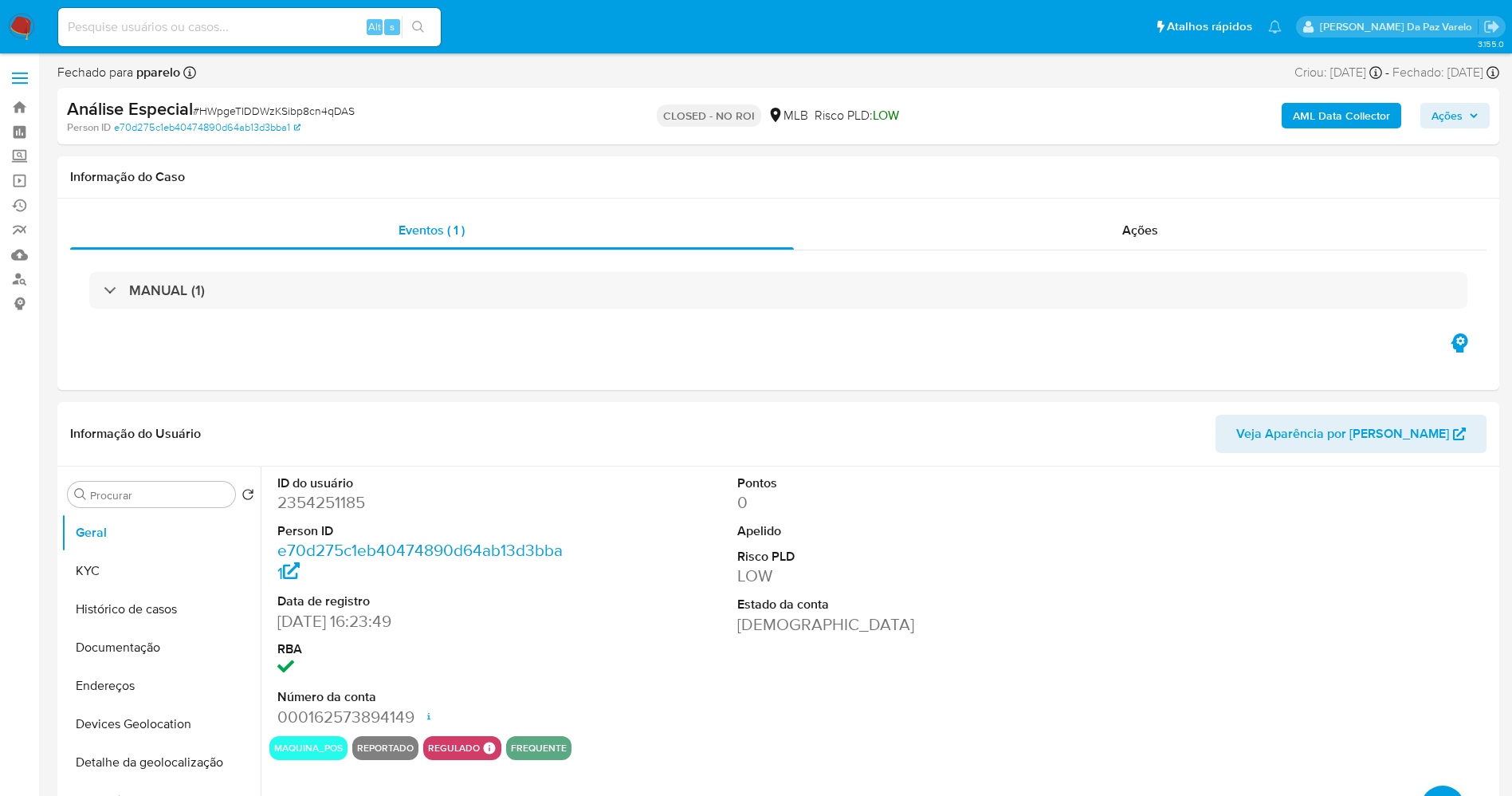
select select "10"
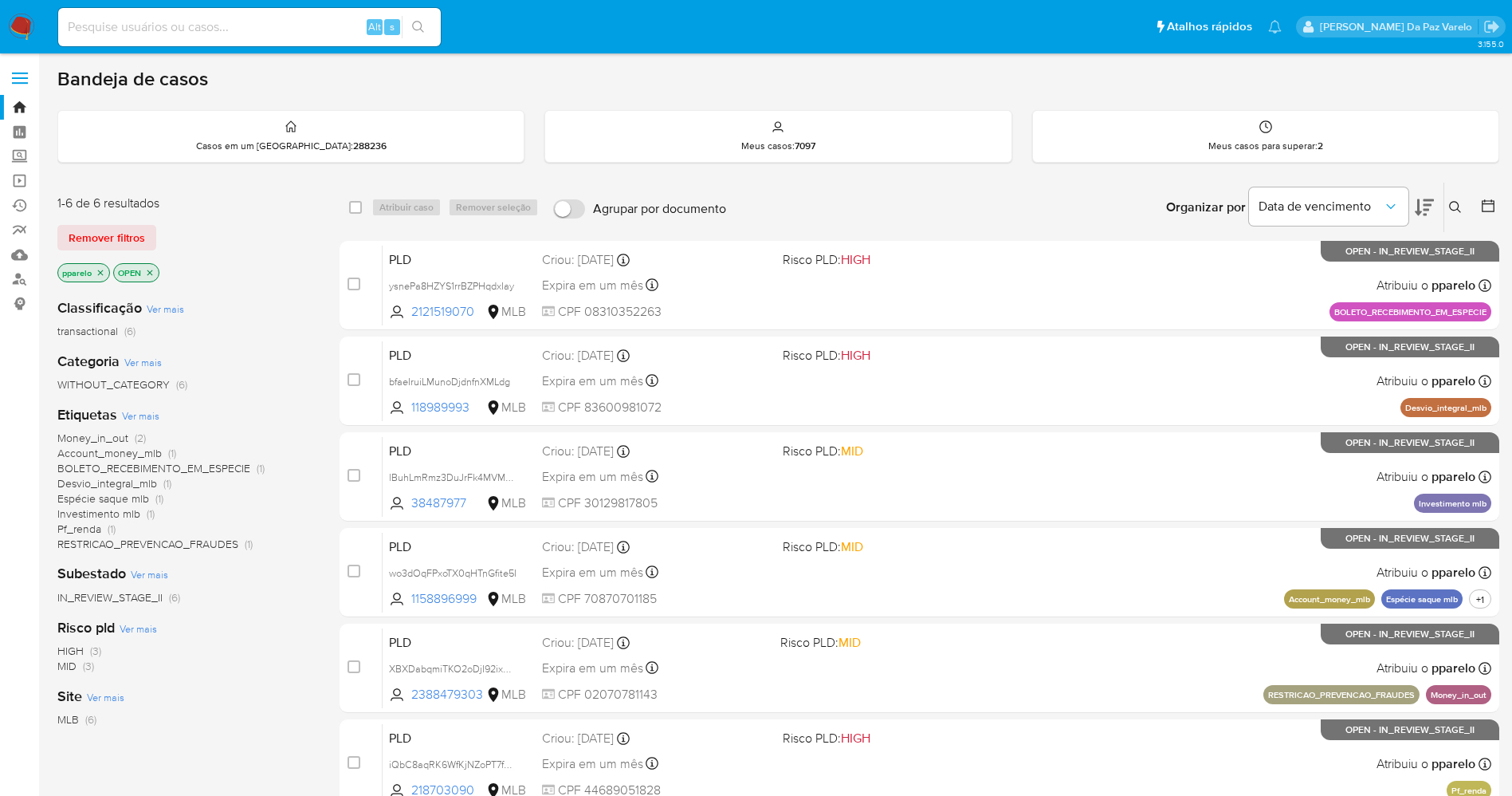
click at [1449, 202] on button at bounding box center [1458, 207] width 26 height 19
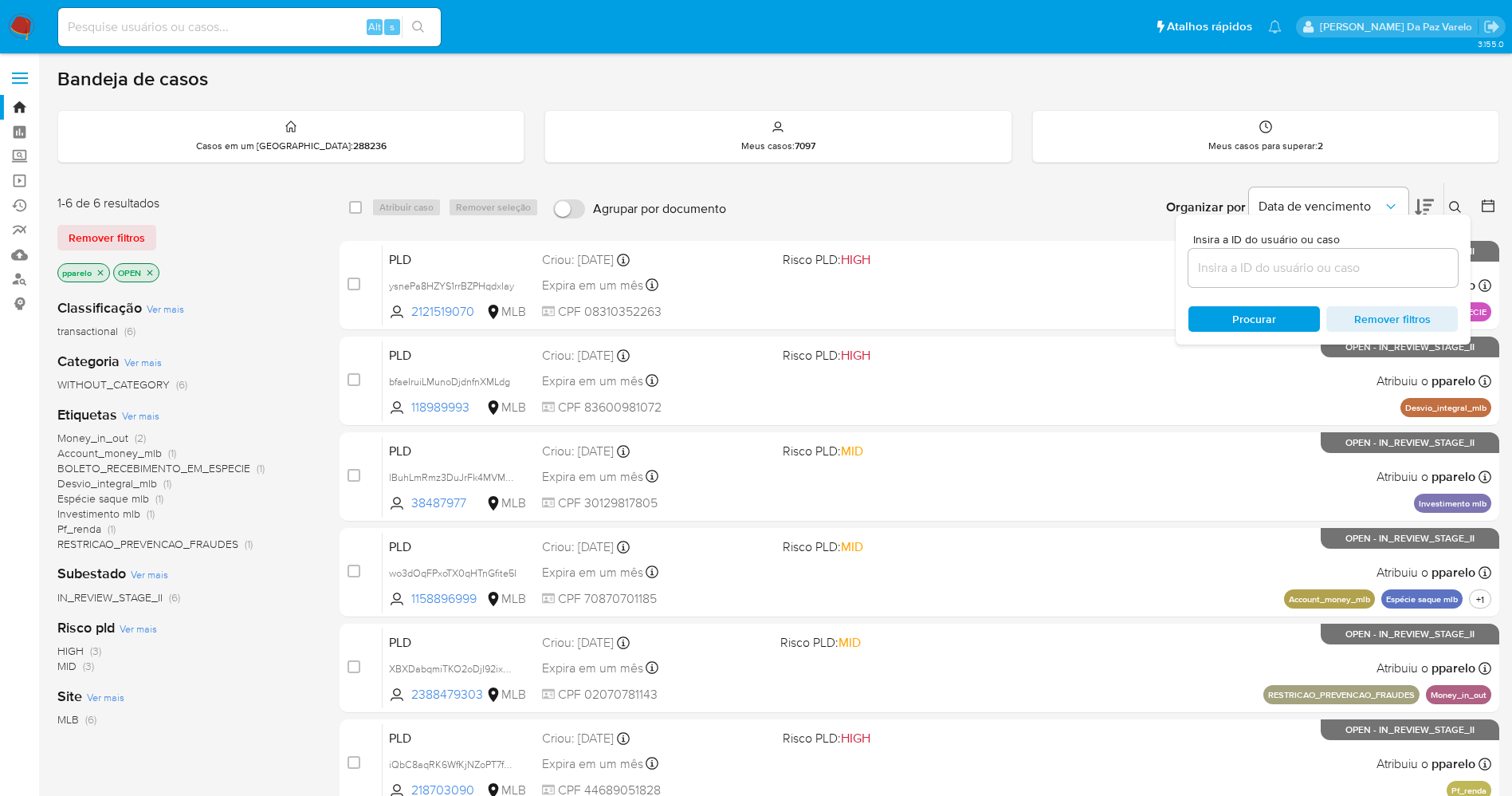
click at [1317, 280] on div at bounding box center [1323, 268] width 269 height 38
click at [1320, 268] on input at bounding box center [1323, 268] width 269 height 21
paste input "jlJK9WXPp6ECbAnxIGdmENBV"
type input "jlJK9WXPp6ECbAnxIGdmENBV"
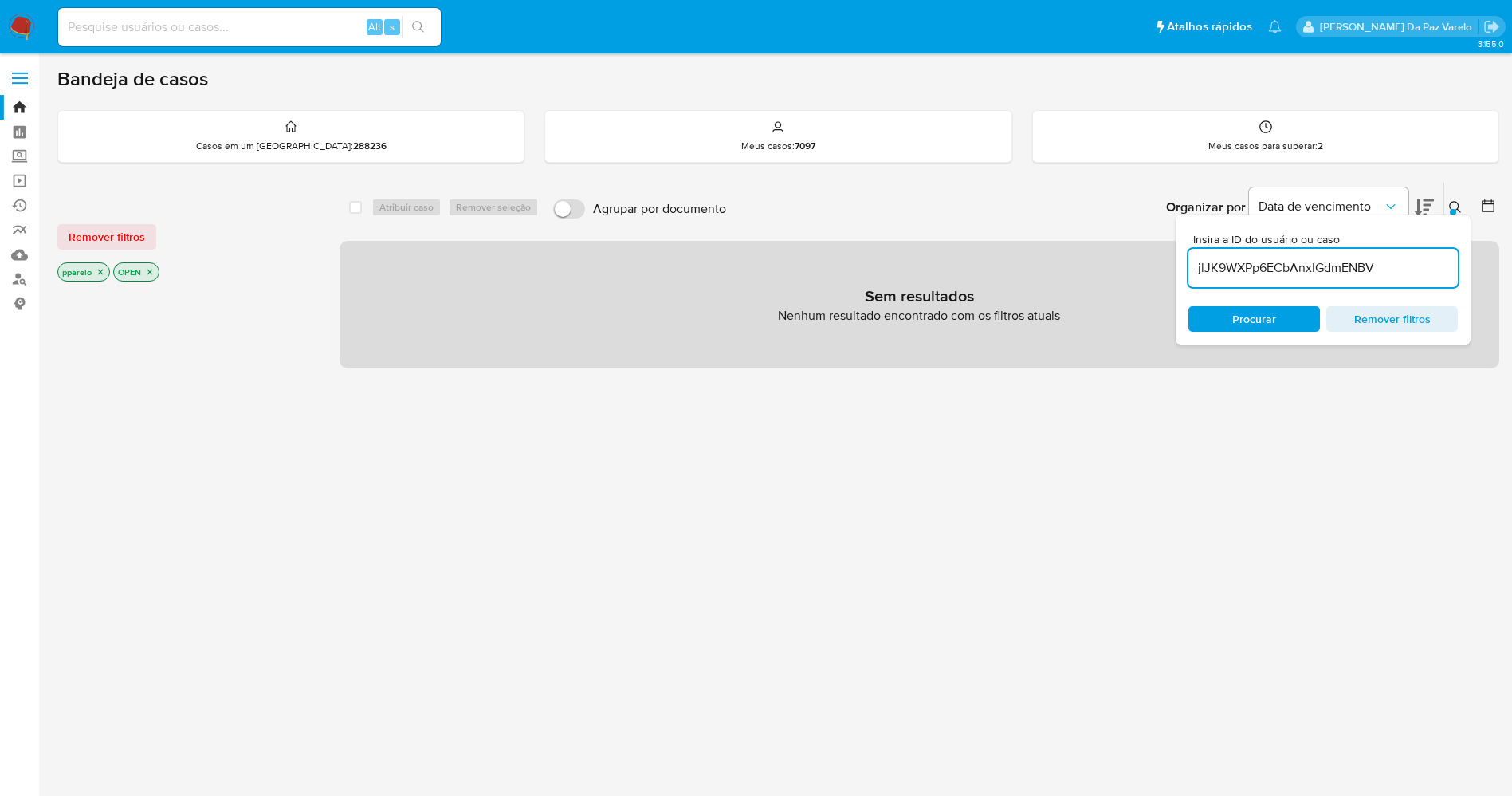
click at [103, 264] on p "pparelo" at bounding box center [84, 271] width 51 height 18
click at [101, 270] on icon "close-filter" at bounding box center [100, 272] width 9 height 9
drag, startPoint x: 96, startPoint y: 273, endPoint x: 166, endPoint y: 226, distance: 84.3
click at [95, 273] on icon "close-filter" at bounding box center [94, 272] width 9 height 9
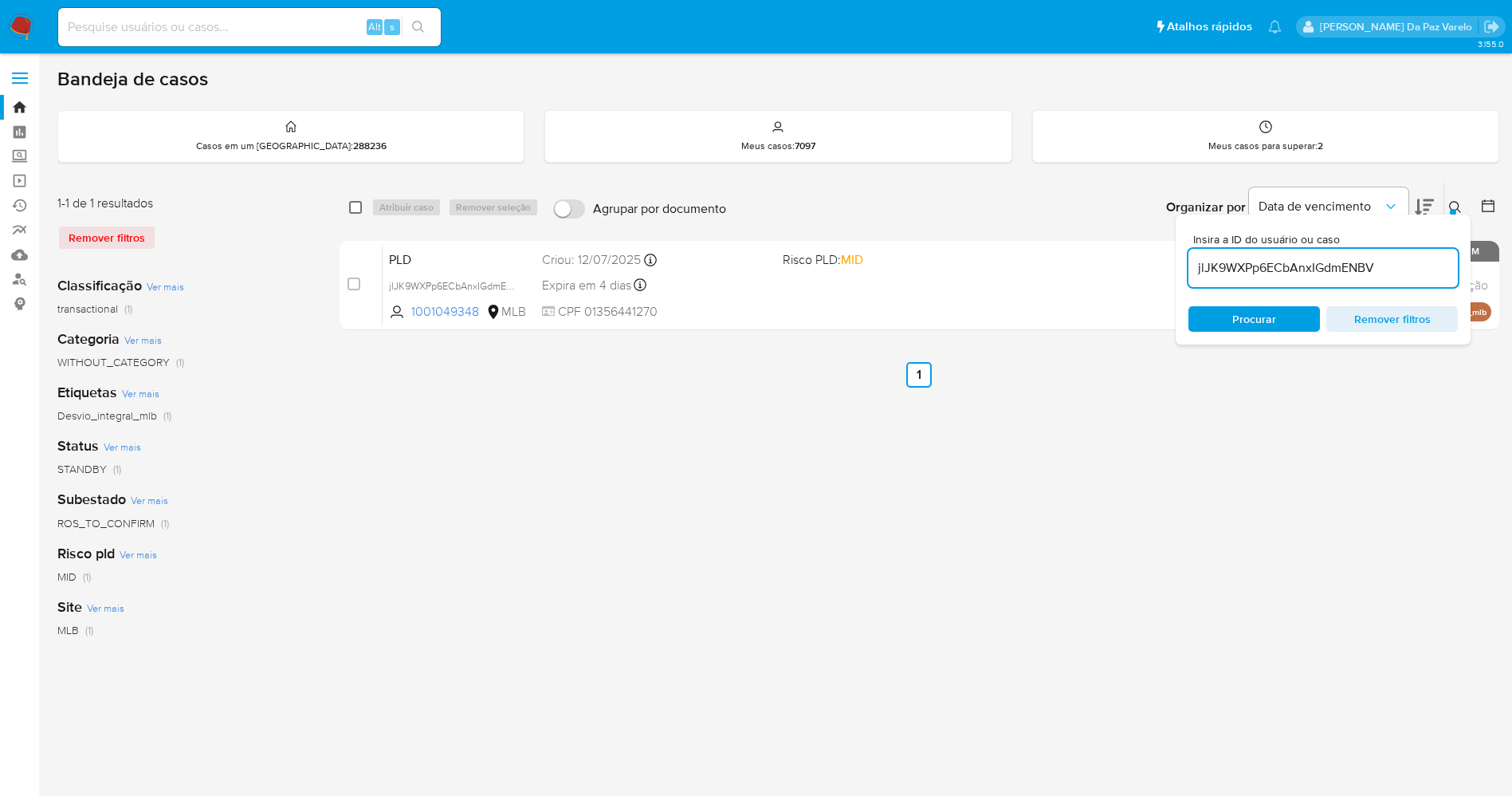
click at [354, 207] on input "checkbox" at bounding box center [355, 207] width 12 height 12
checkbox input "true"
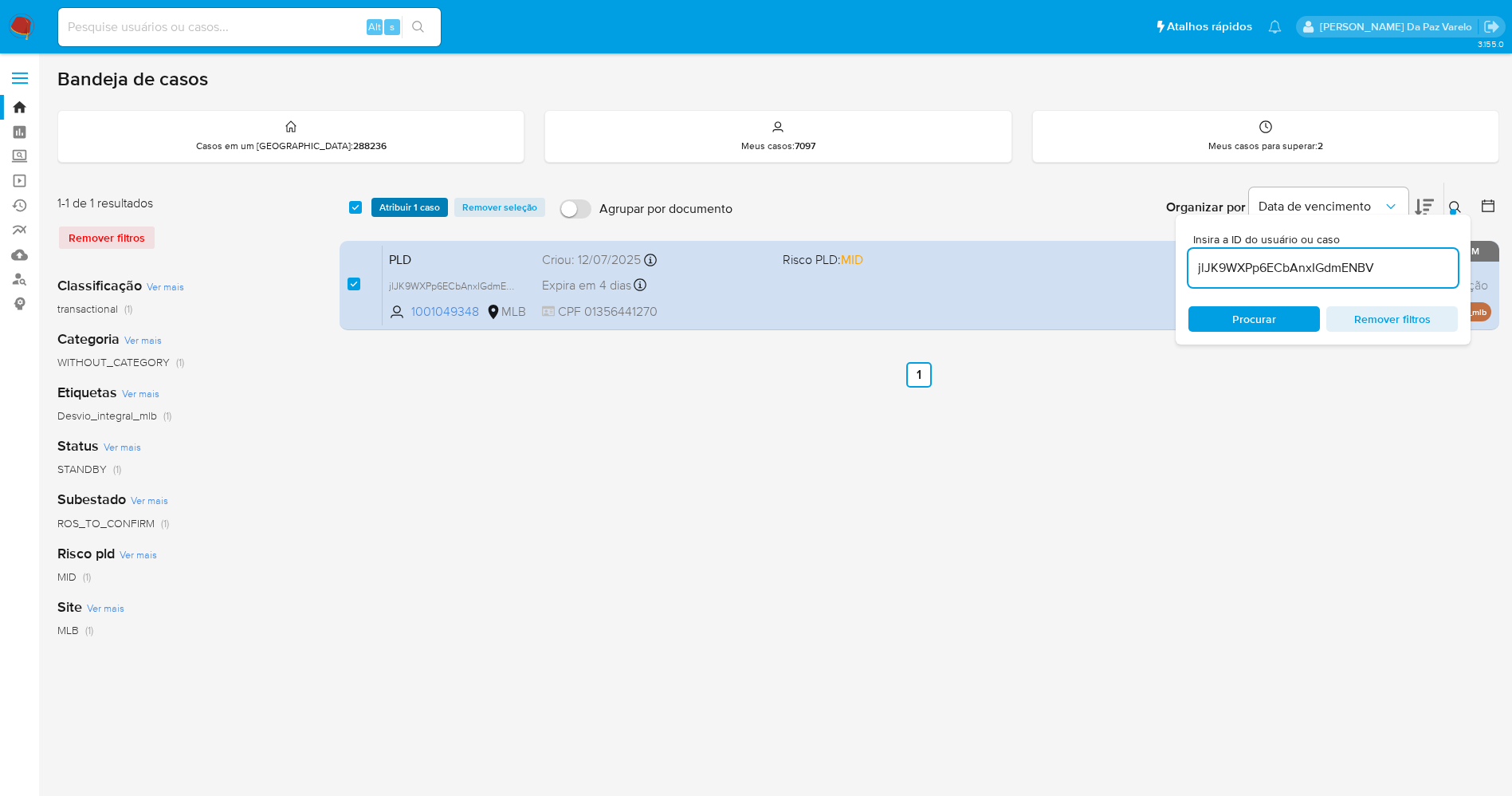
click at [405, 210] on span "Atribuir 1 caso" at bounding box center [410, 207] width 60 height 16
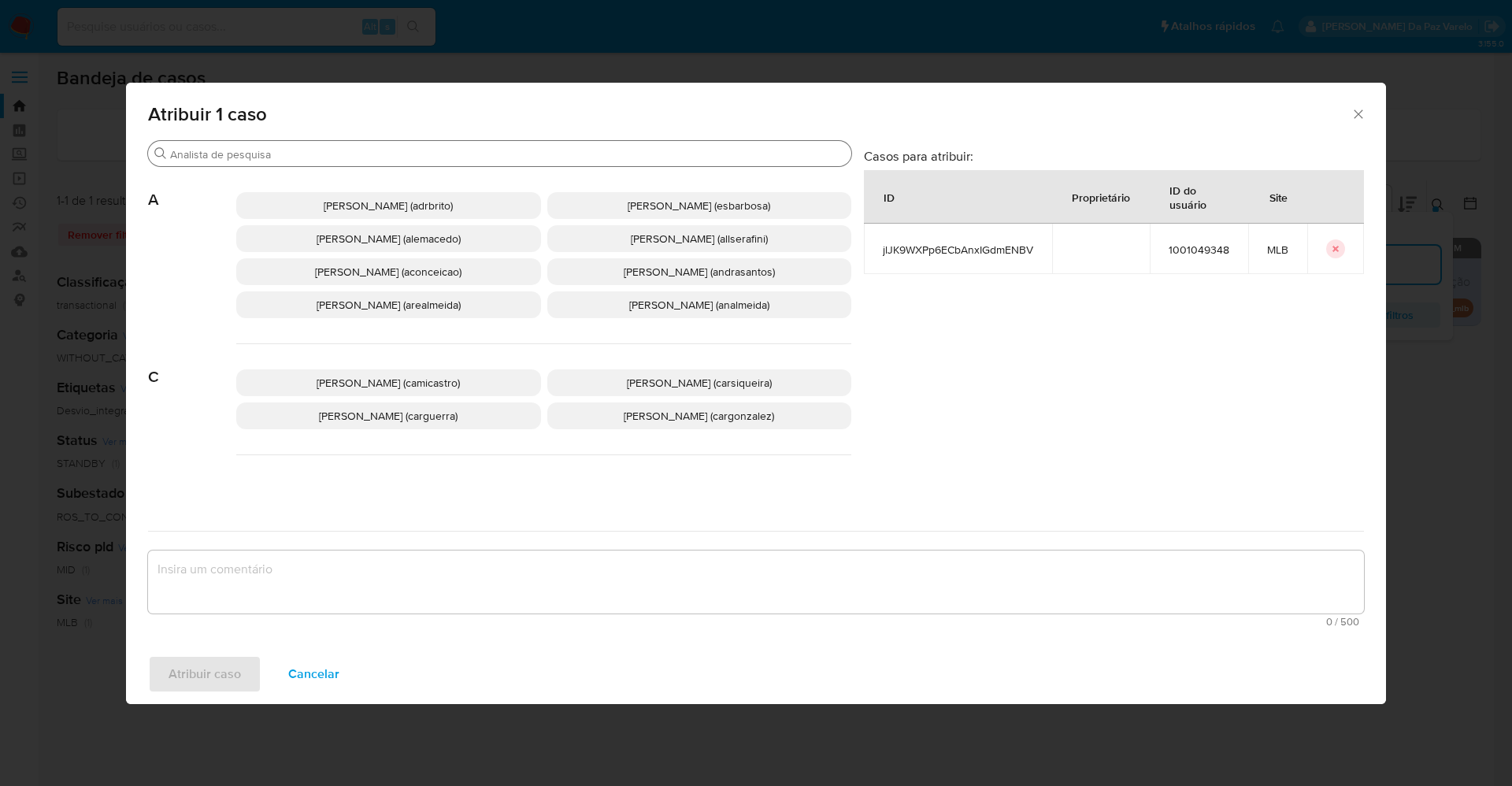
click at [455, 159] on input "Procurar" at bounding box center [507, 154] width 675 height 14
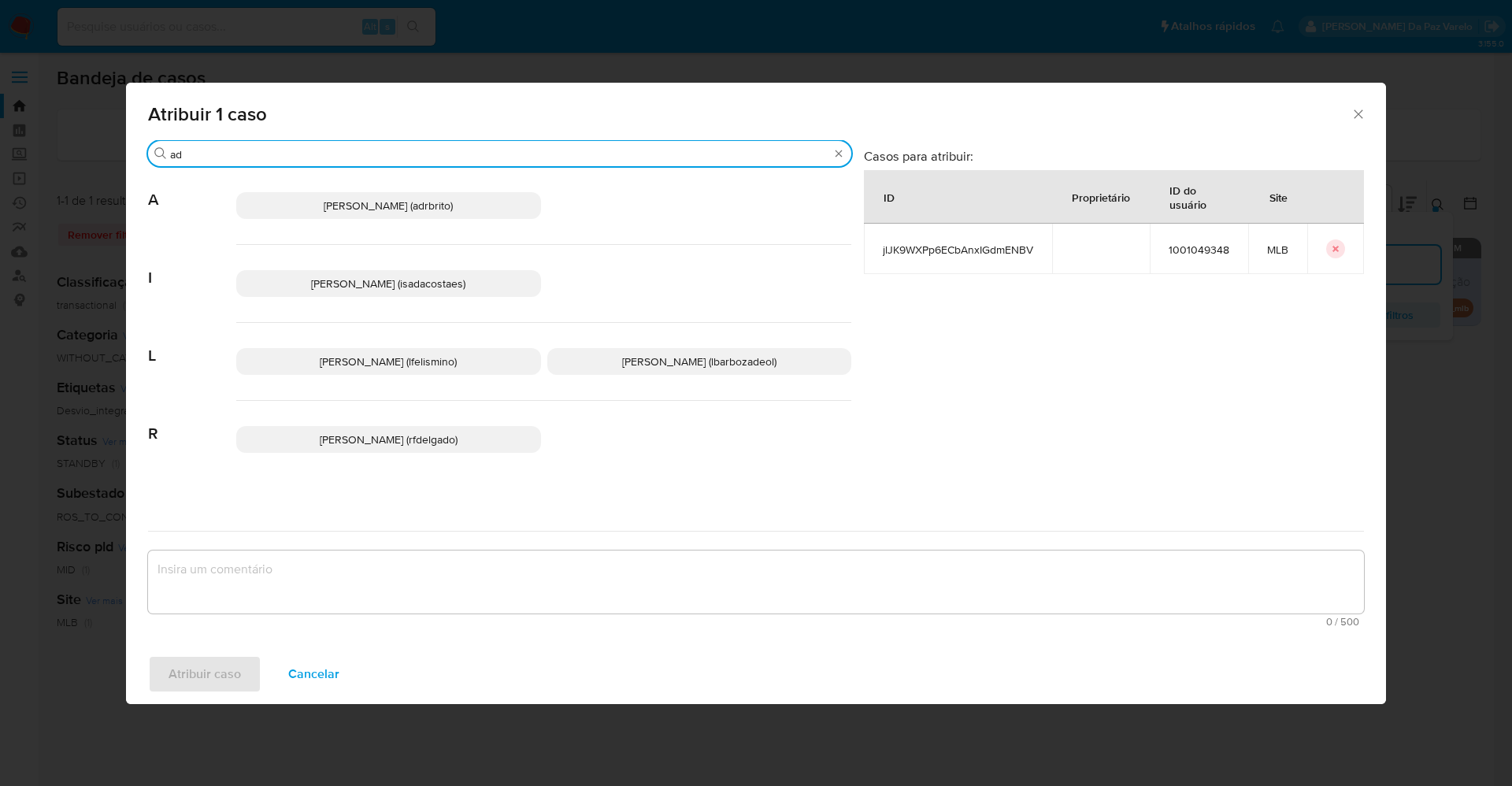
type input "ad"
click at [426, 204] on span "[PERSON_NAME] (adrbrito)" at bounding box center [388, 205] width 129 height 16
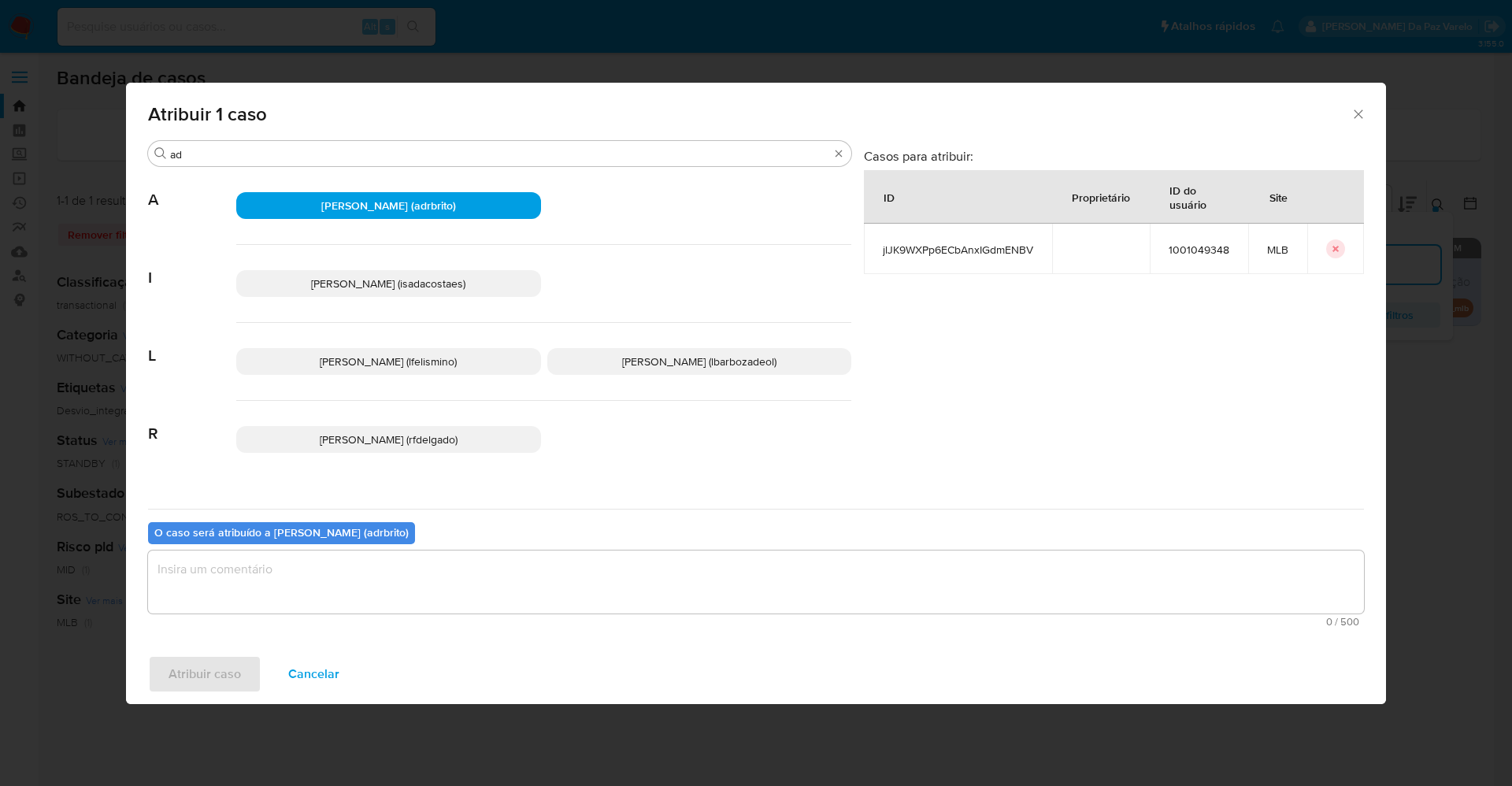
click at [444, 583] on textarea "assign-modal" at bounding box center [756, 582] width 1216 height 63
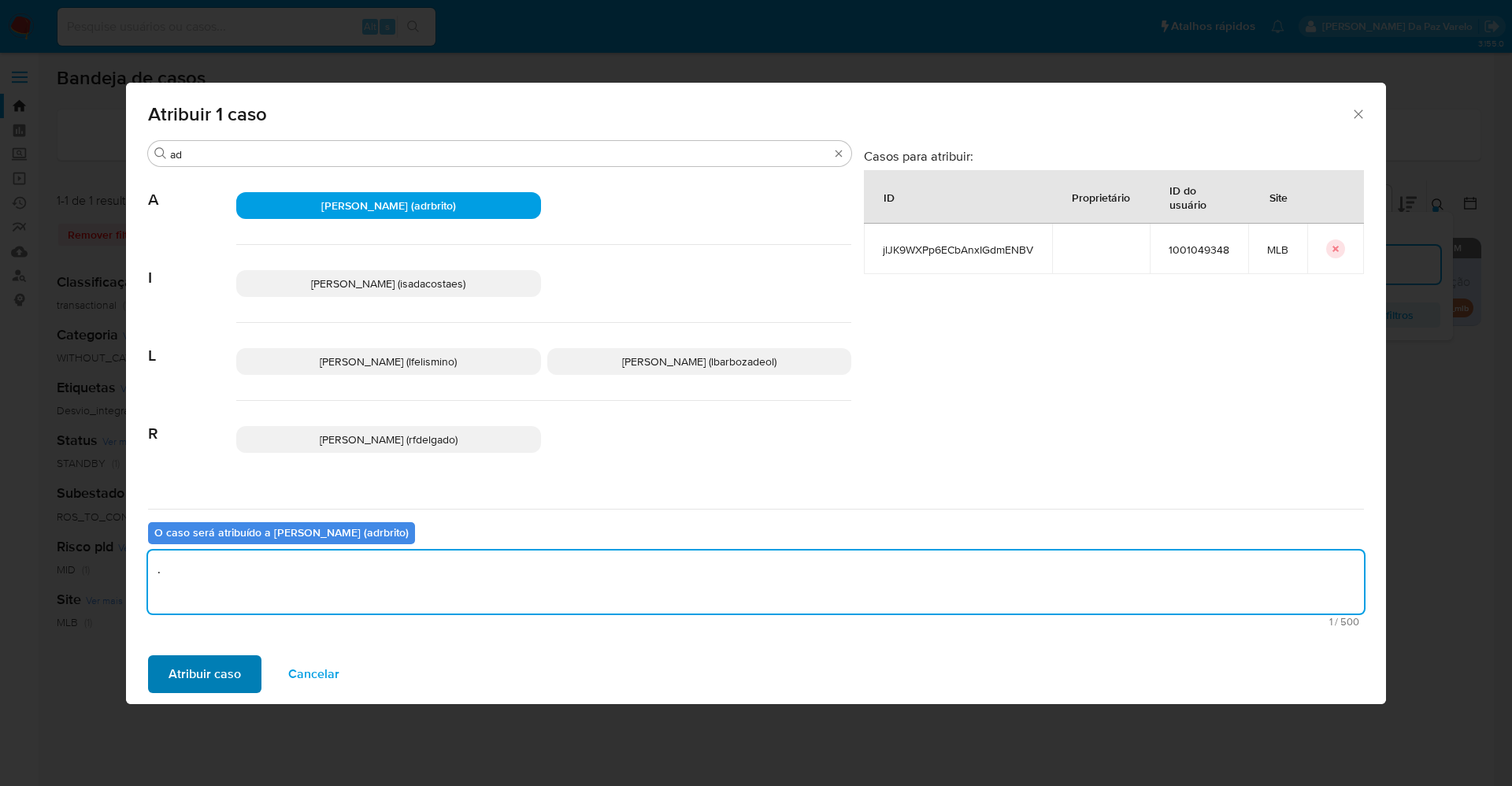
type textarea "."
click at [240, 662] on button "Atribuir caso" at bounding box center [204, 674] width 113 height 37
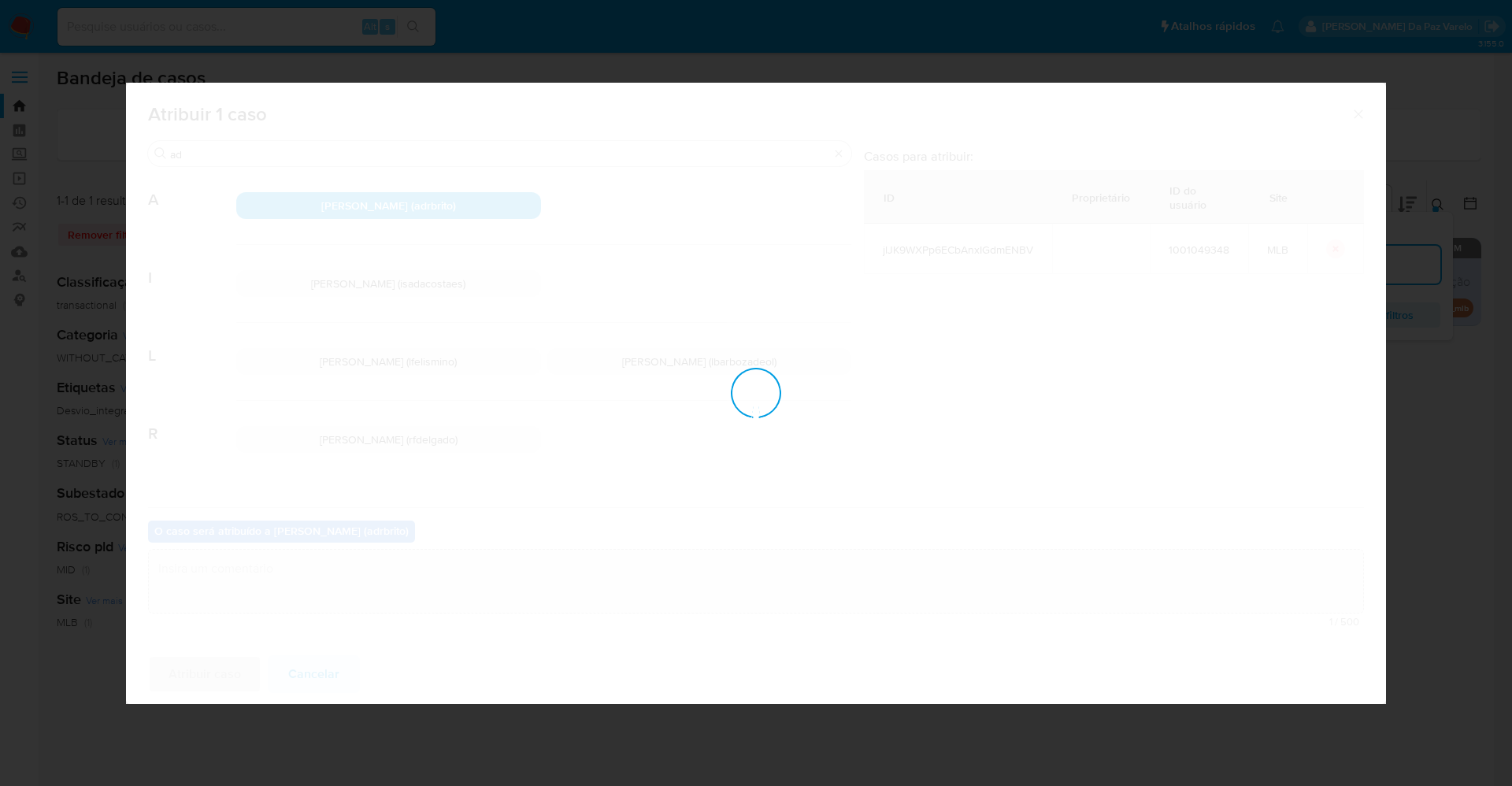
checkbox input "false"
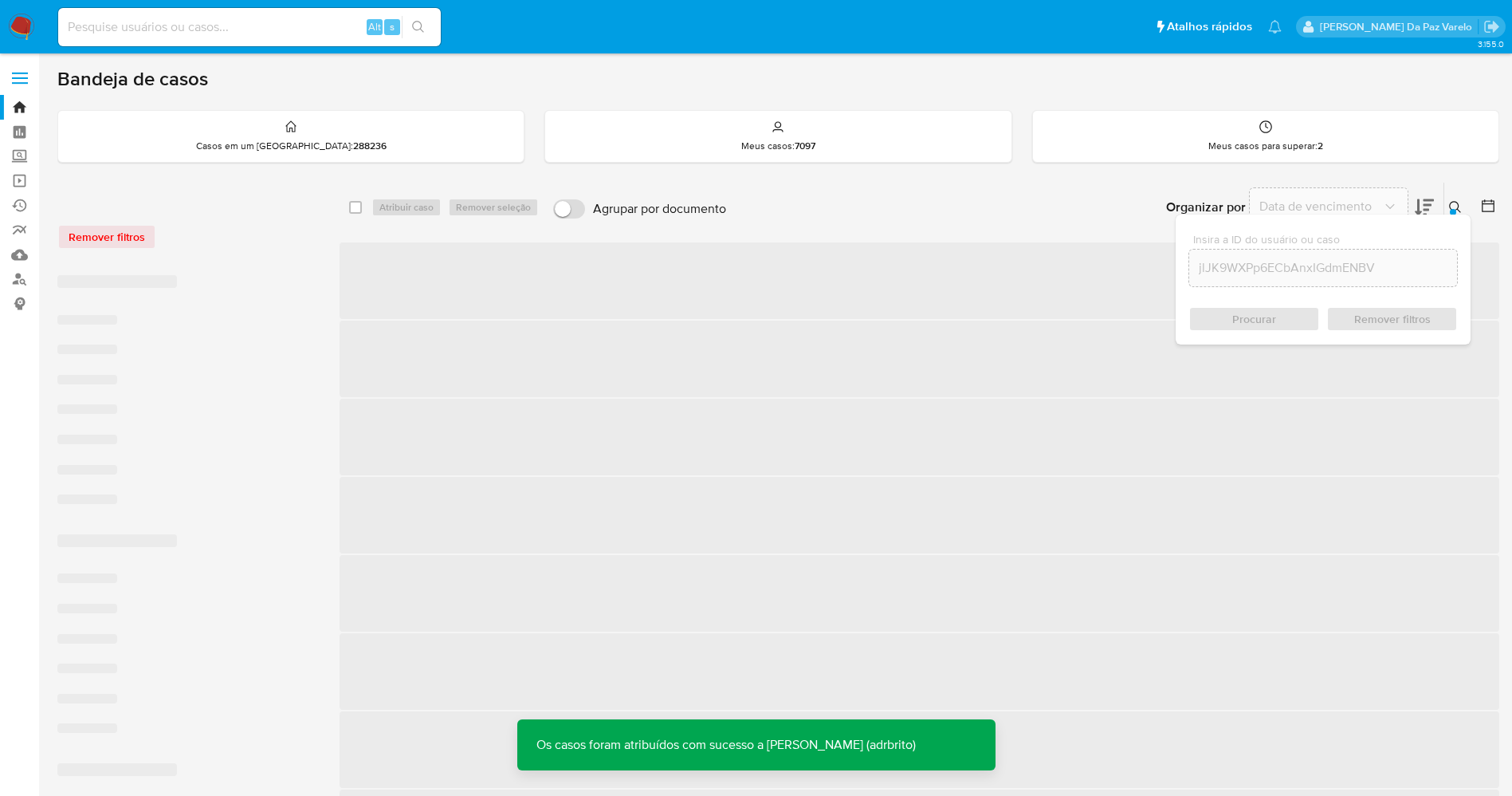
click at [1455, 204] on icon at bounding box center [1455, 207] width 12 height 12
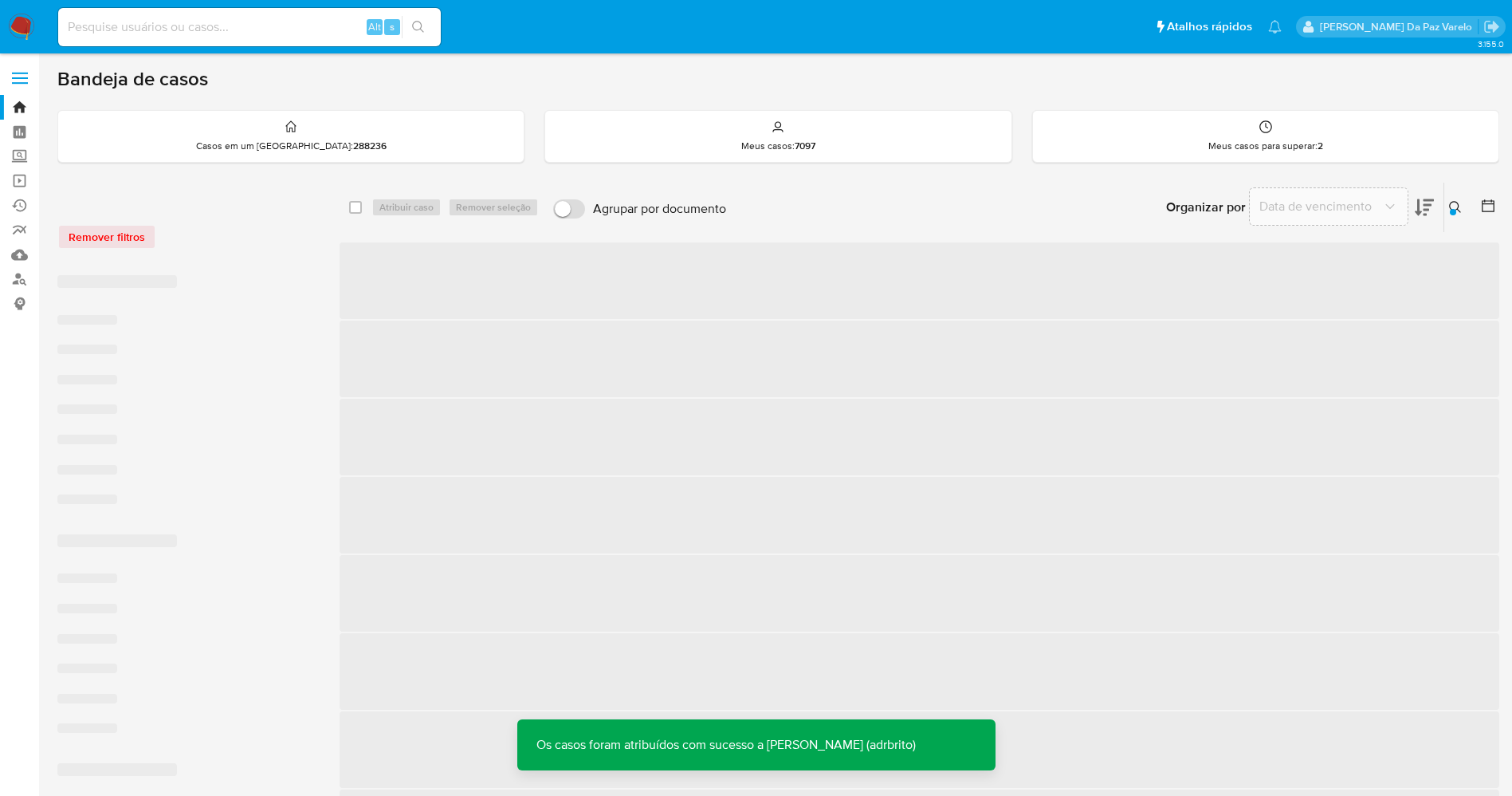
click at [1455, 204] on icon at bounding box center [1455, 207] width 12 height 12
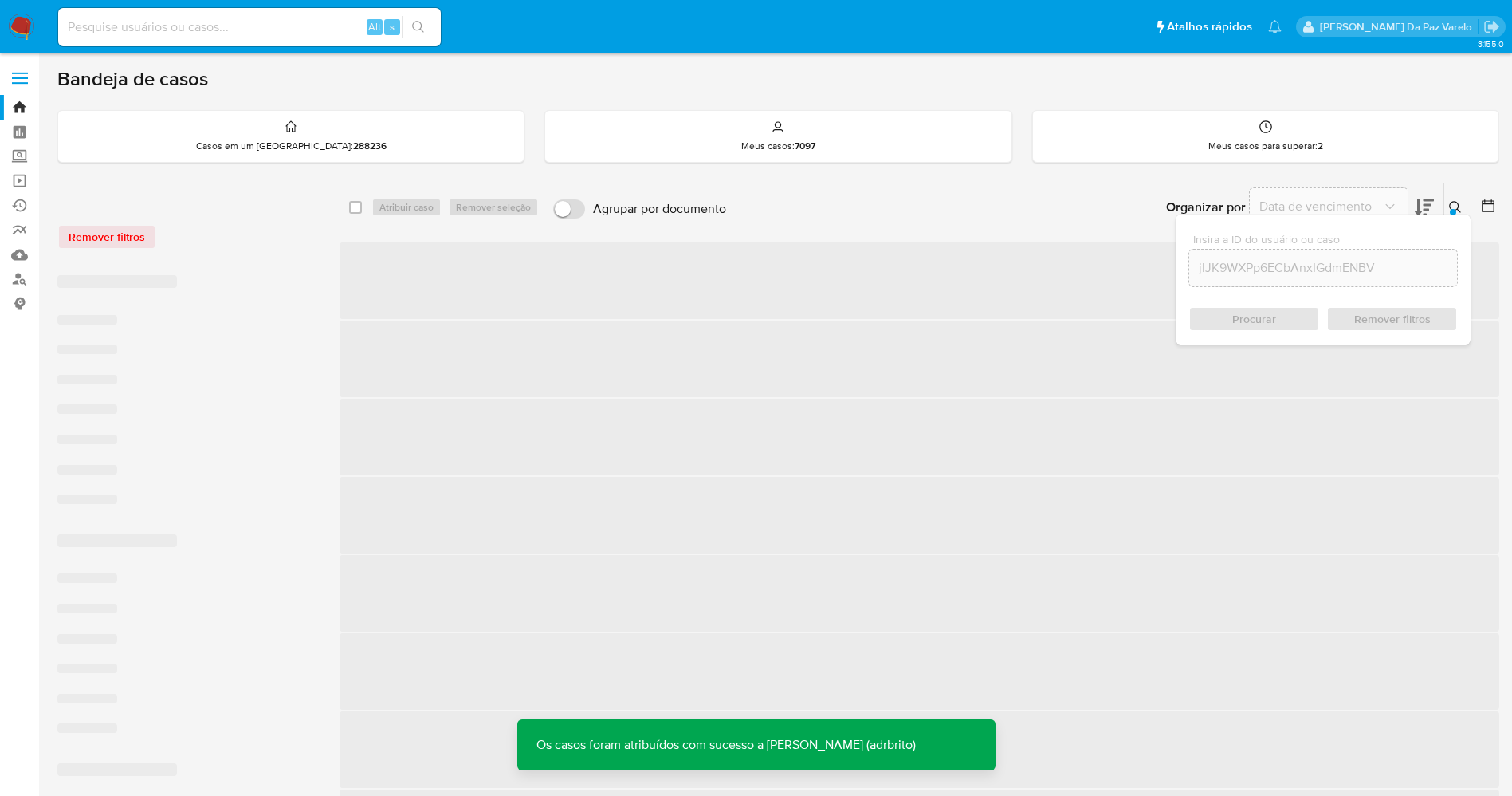
click at [1455, 204] on icon at bounding box center [1455, 207] width 12 height 12
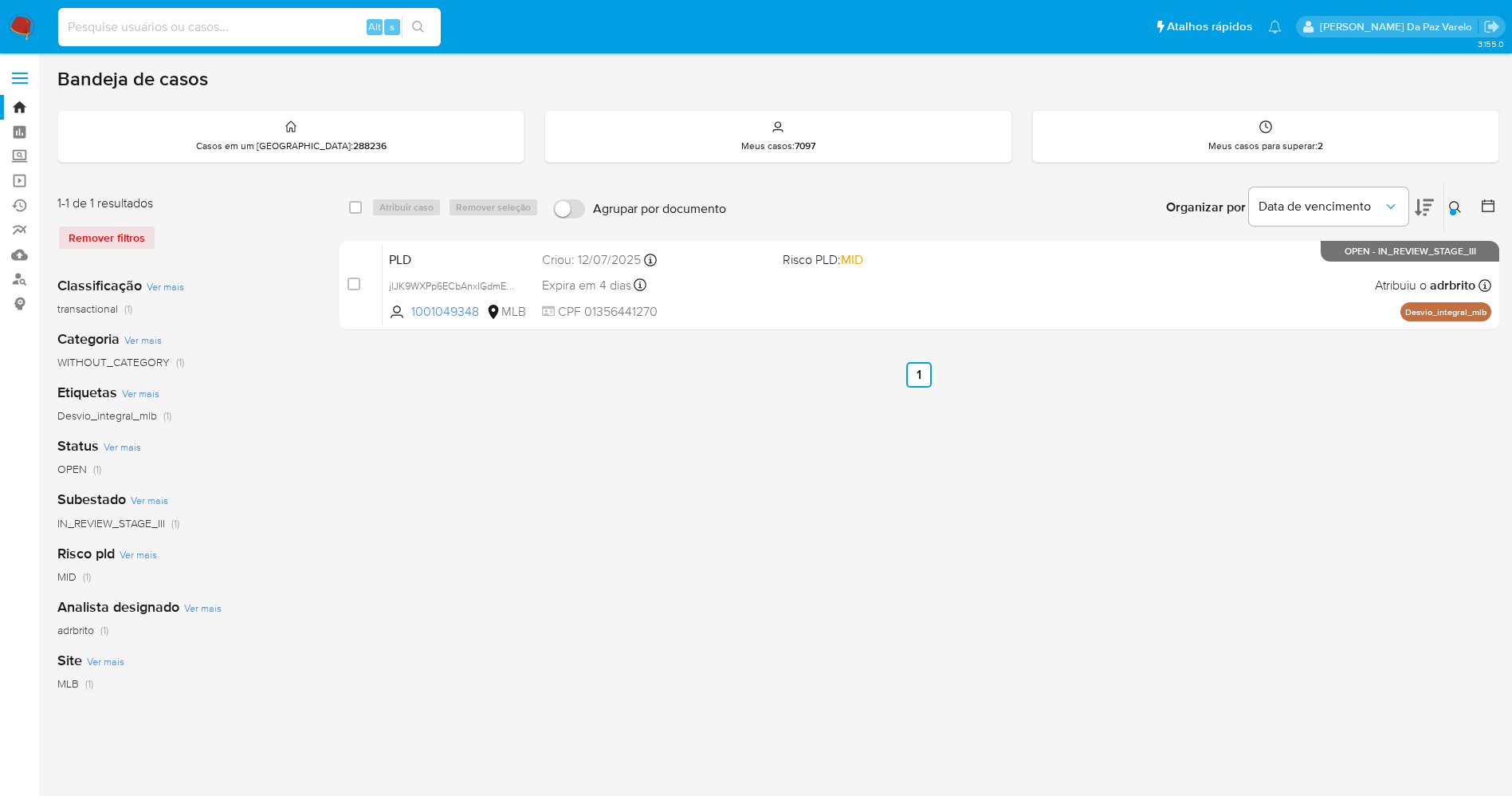
click at [323, 22] on input at bounding box center [249, 27] width 383 height 21
paste input "XBXDabqmiTKO2oDjI92ixqnQ"
type input "XBXDabqmiTKO2oDjI92ixqnQ"
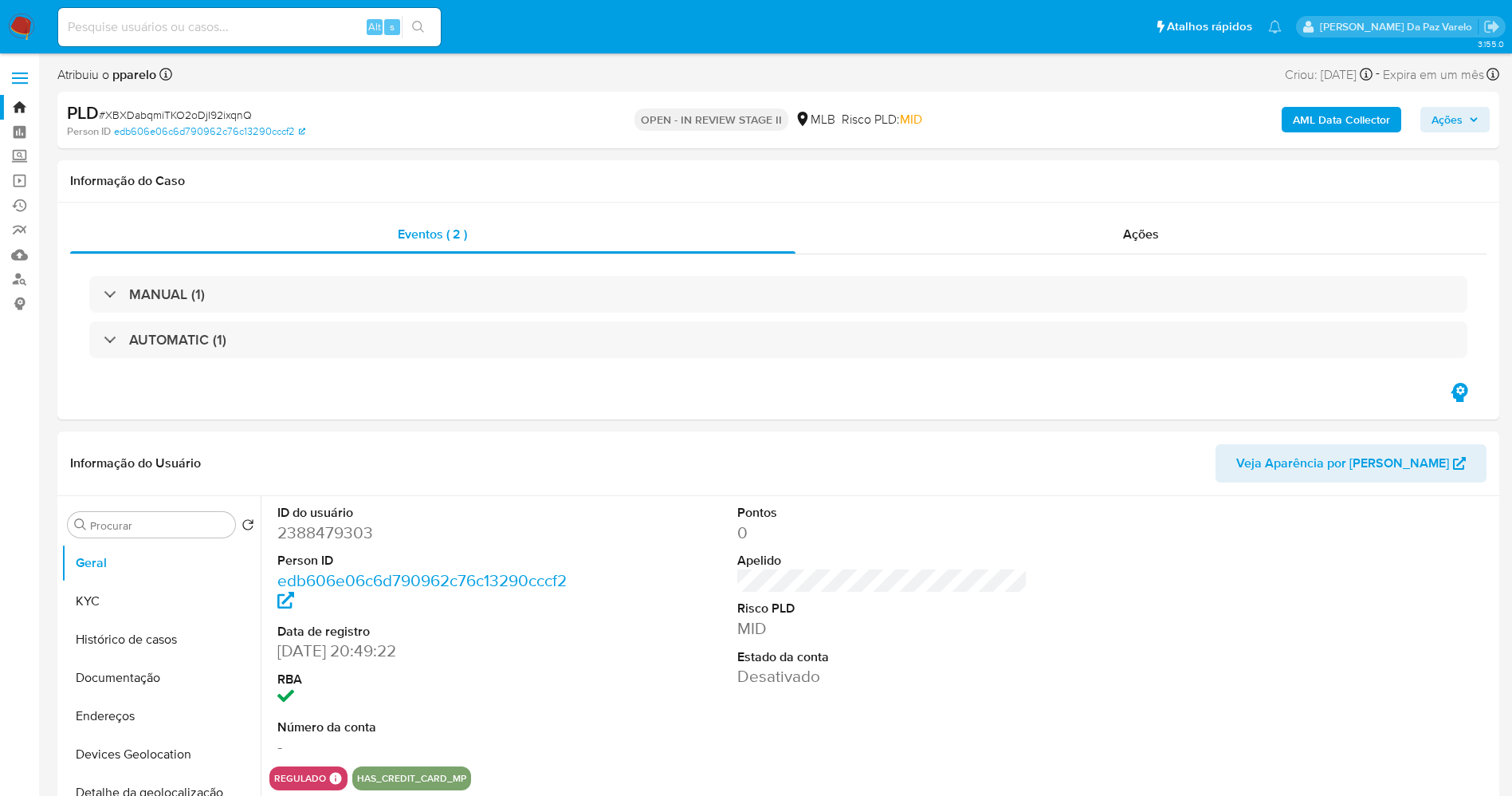
select select "10"
click at [207, 531] on input "Procurar" at bounding box center [159, 525] width 139 height 14
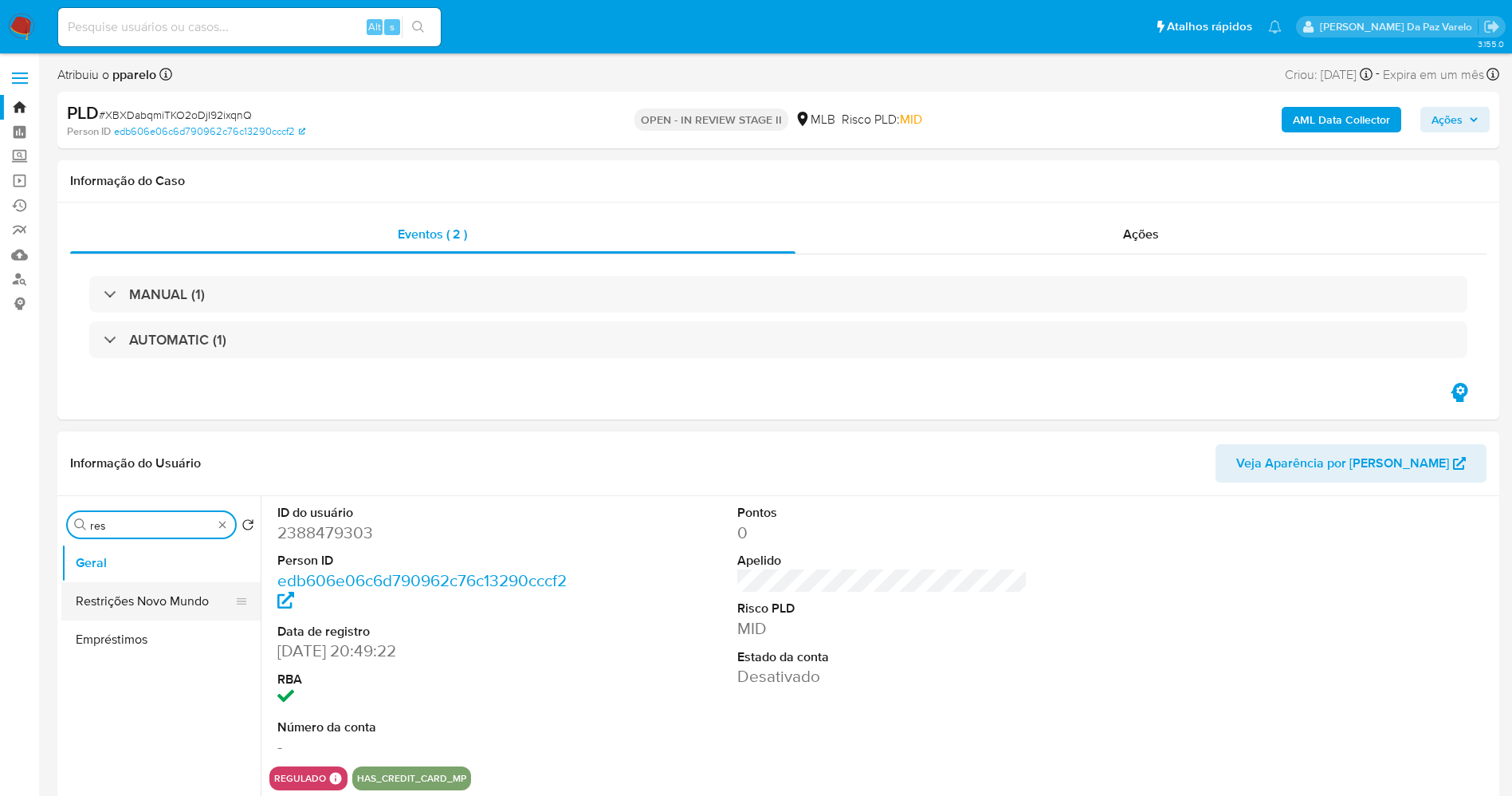
type input "res"
click at [113, 597] on button "Restrições Novo Mundo" at bounding box center [154, 601] width 186 height 38
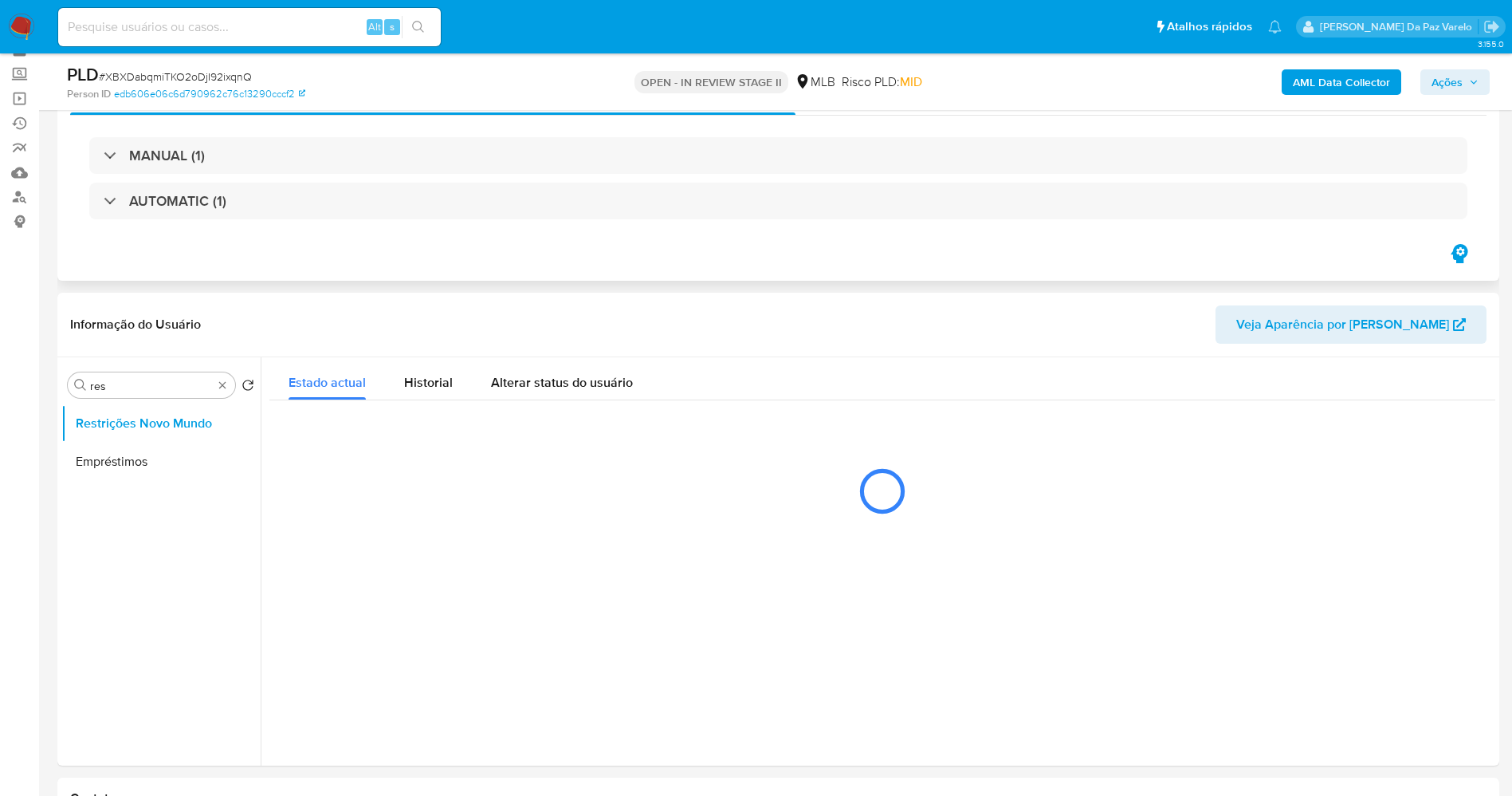
scroll to position [120, 0]
